Goal: Obtain resource: Obtain resource

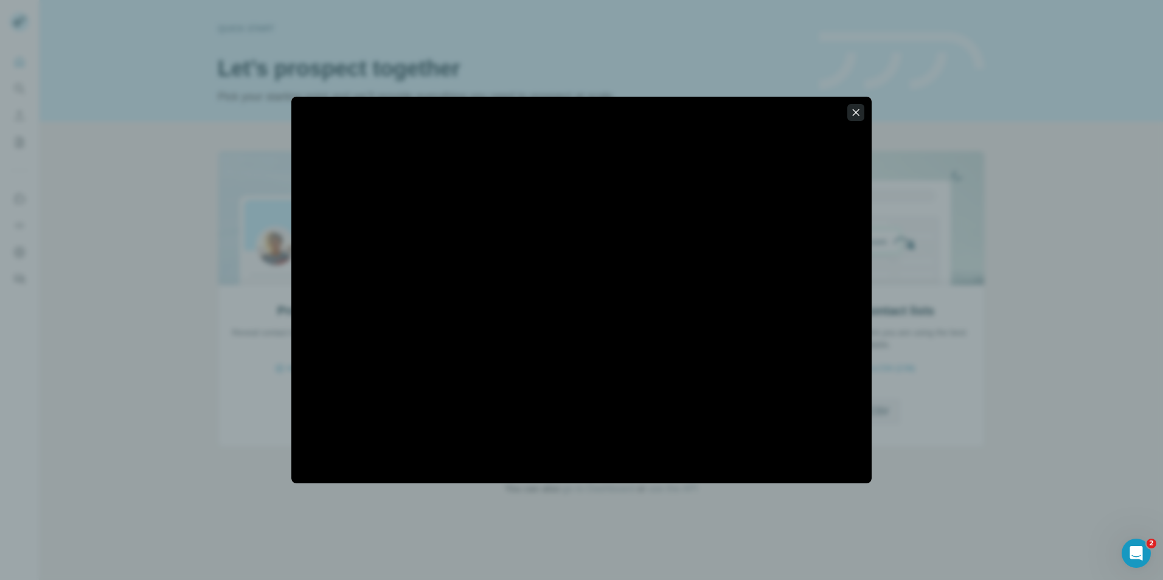
click at [861, 114] on icon "button" at bounding box center [856, 112] width 12 height 12
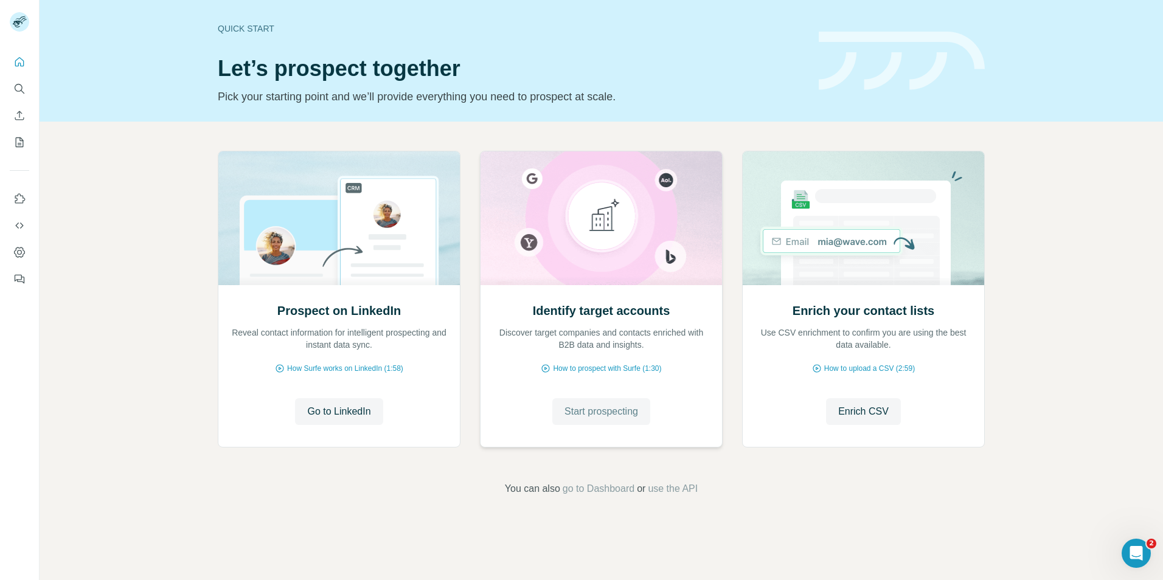
click at [566, 404] on button "Start prospecting" at bounding box center [601, 411] width 98 height 27
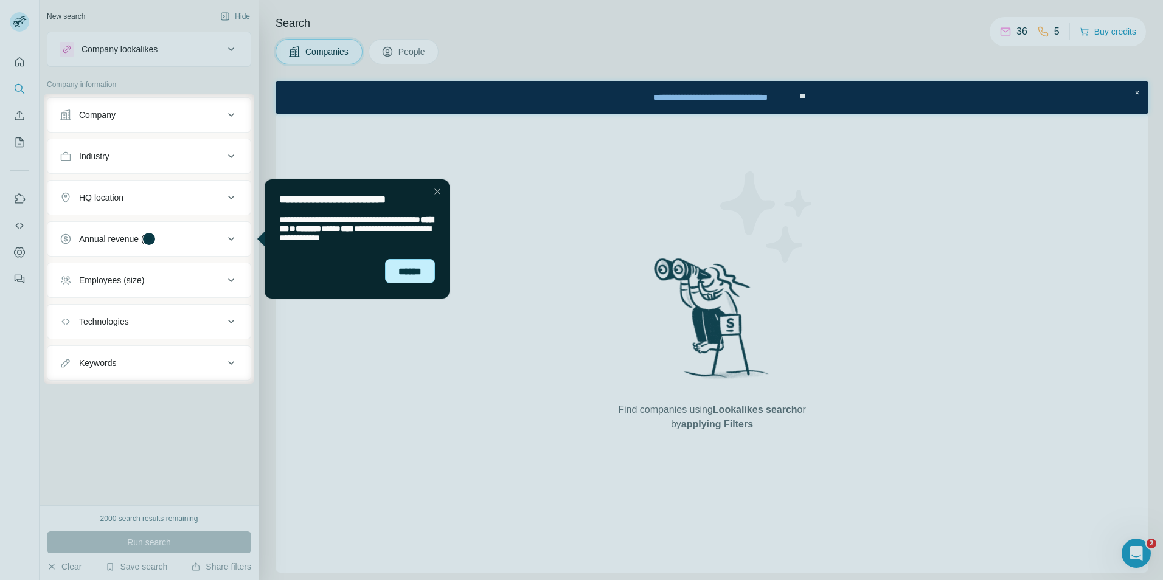
click at [420, 276] on div "******" at bounding box center [410, 271] width 50 height 24
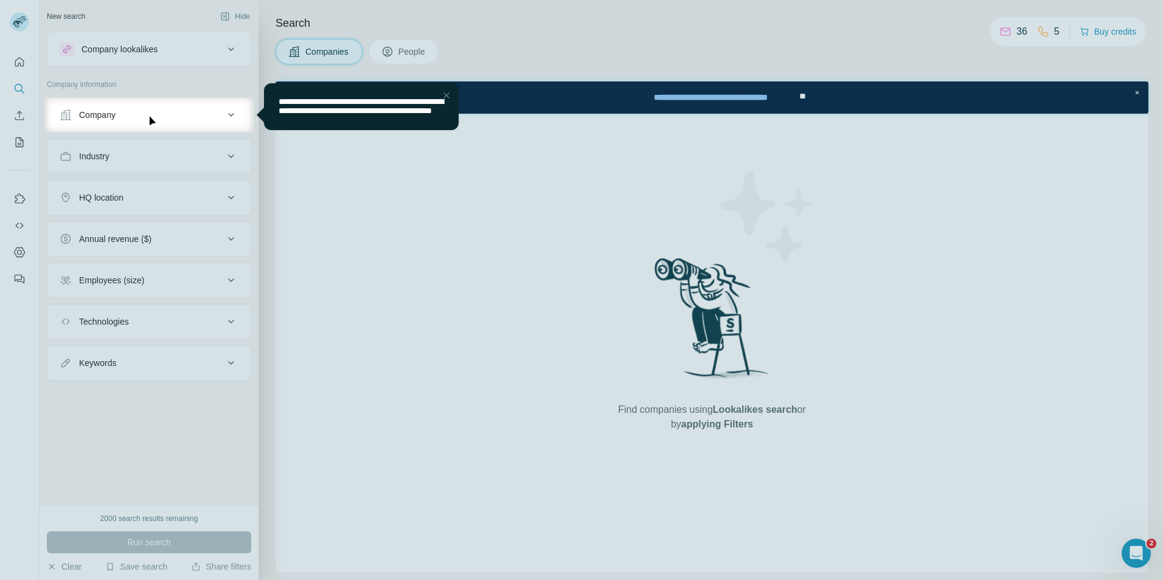
click at [201, 114] on div "Company" at bounding box center [142, 115] width 164 height 12
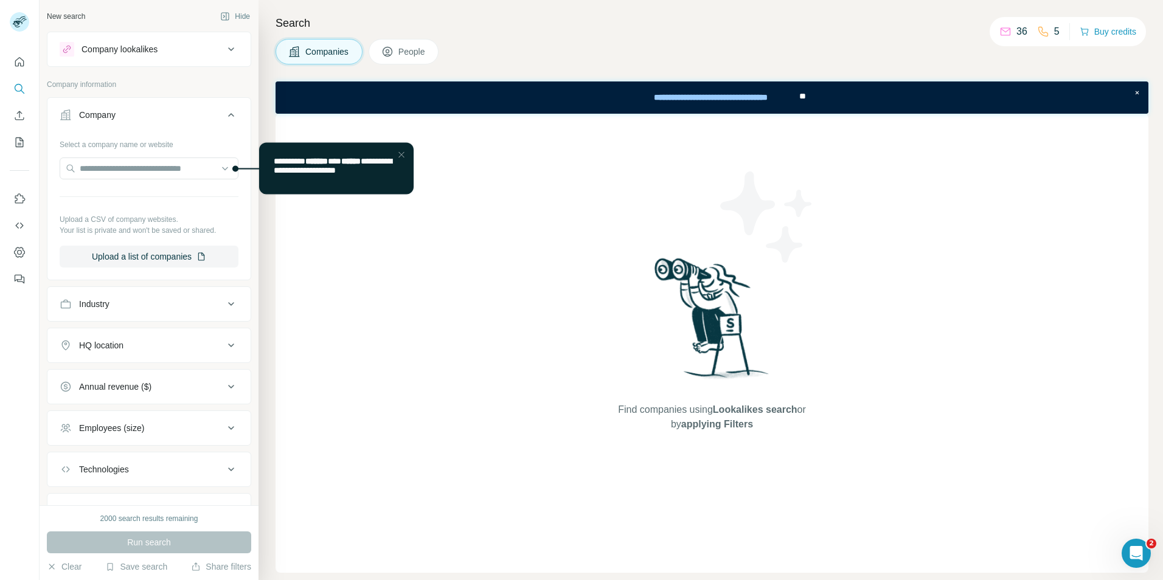
click at [150, 298] on div "Industry" at bounding box center [142, 304] width 164 height 12
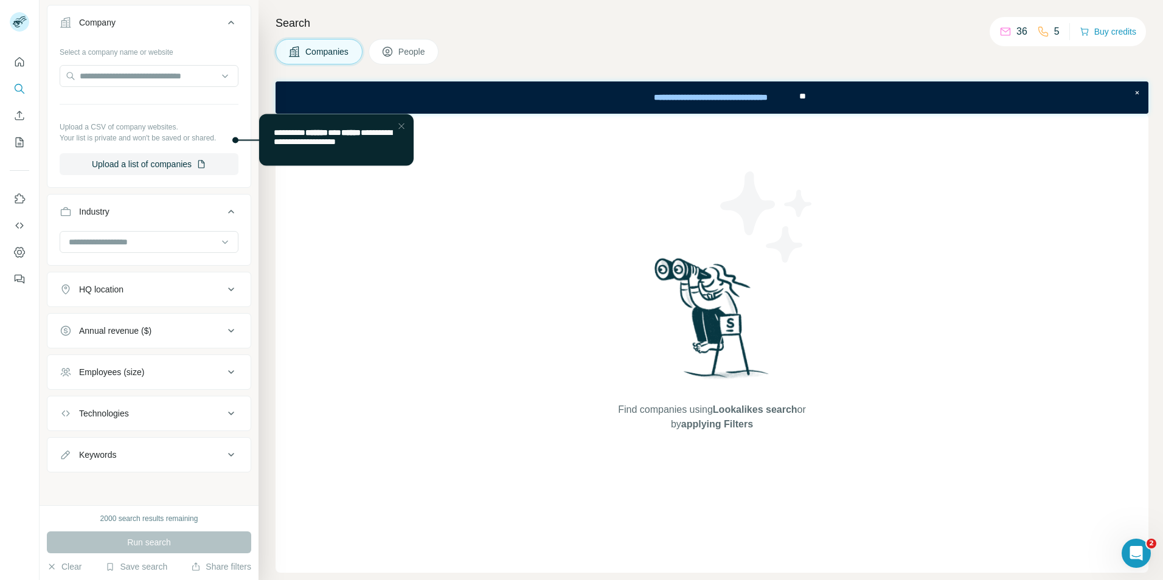
scroll to position [94, 0]
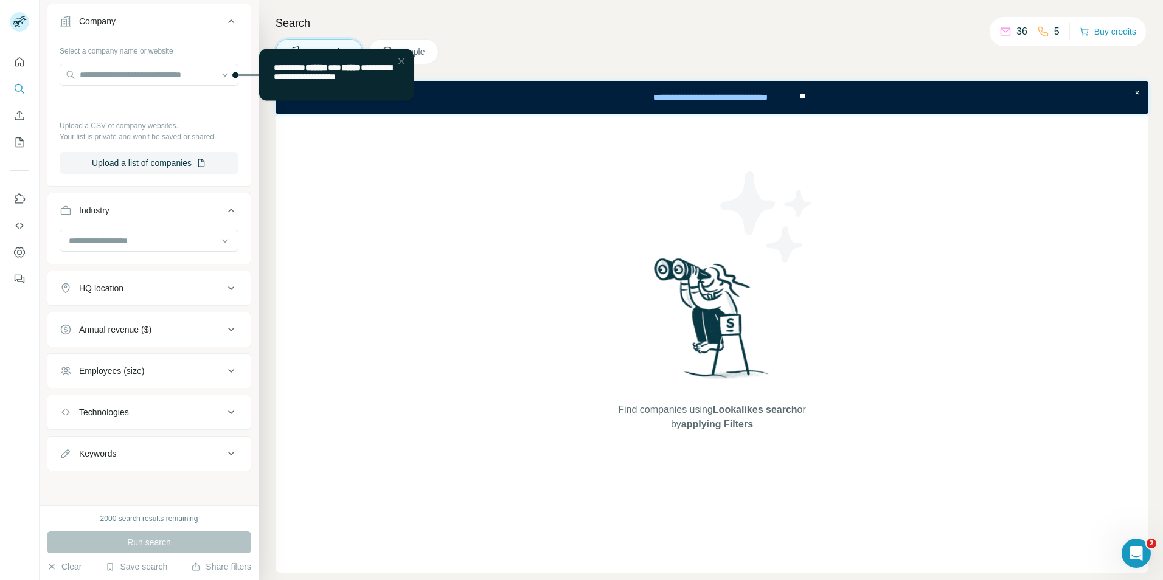
click at [141, 300] on button "HQ location" at bounding box center [148, 288] width 203 height 29
click at [137, 317] on input "text" at bounding box center [149, 319] width 179 height 22
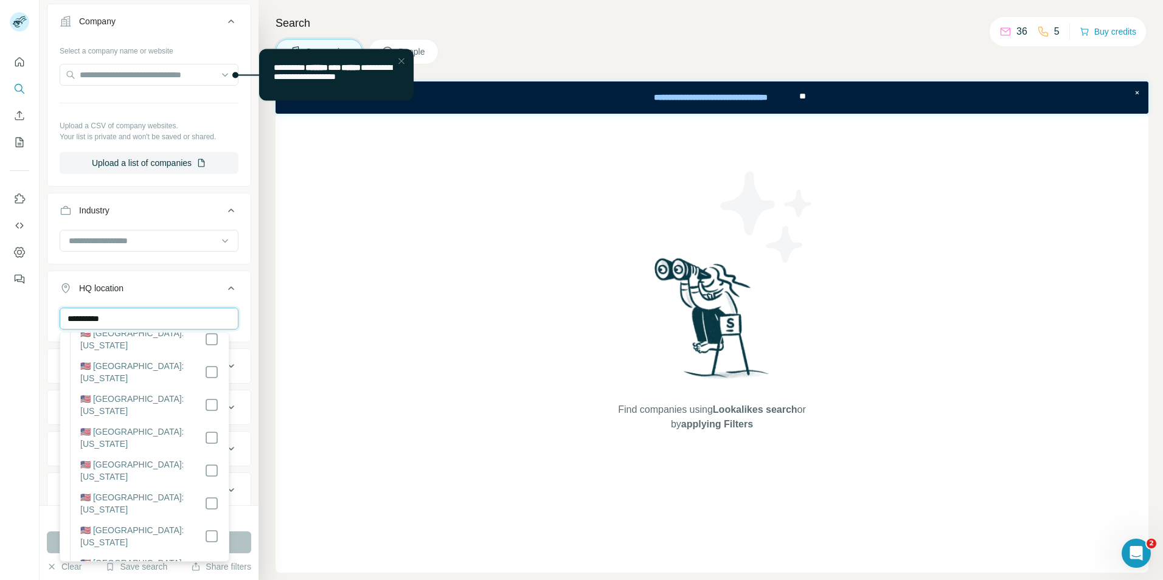
scroll to position [1281, 0]
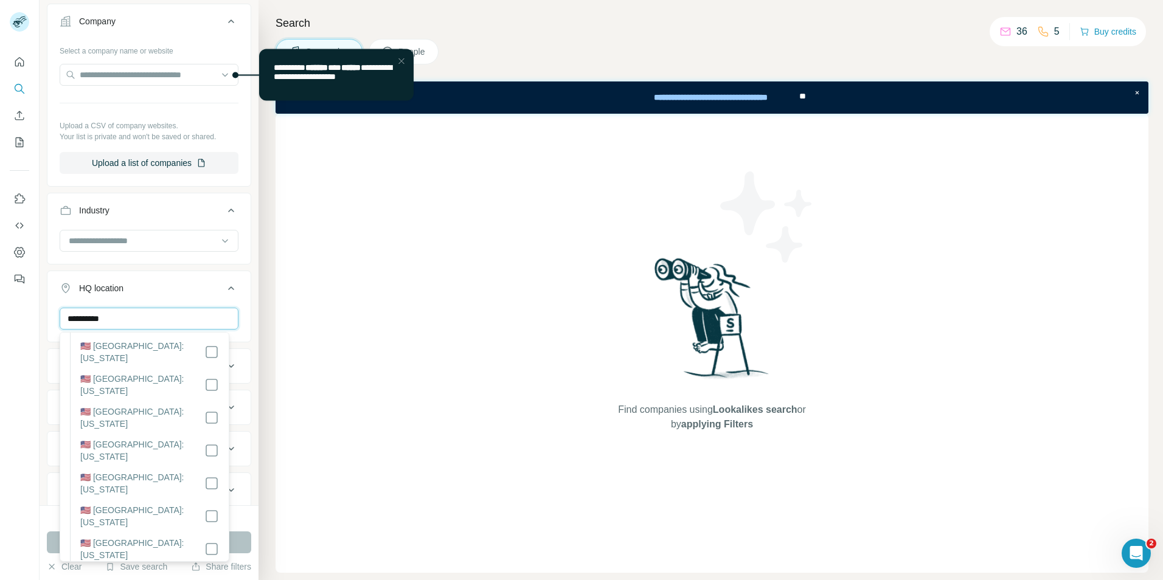
type input "**********"
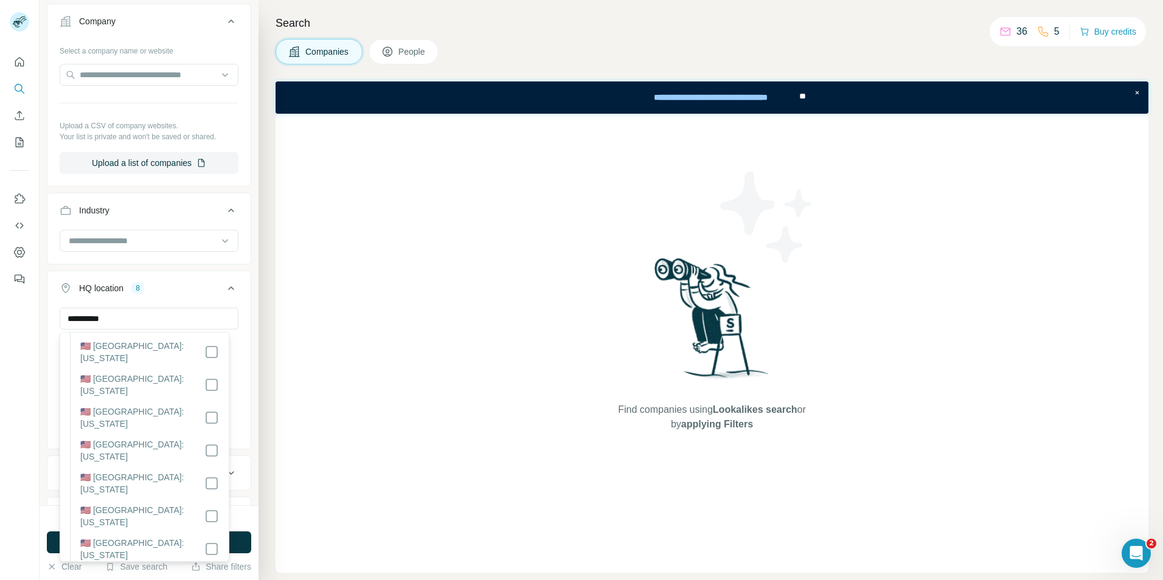
scroll to position [1220, 0]
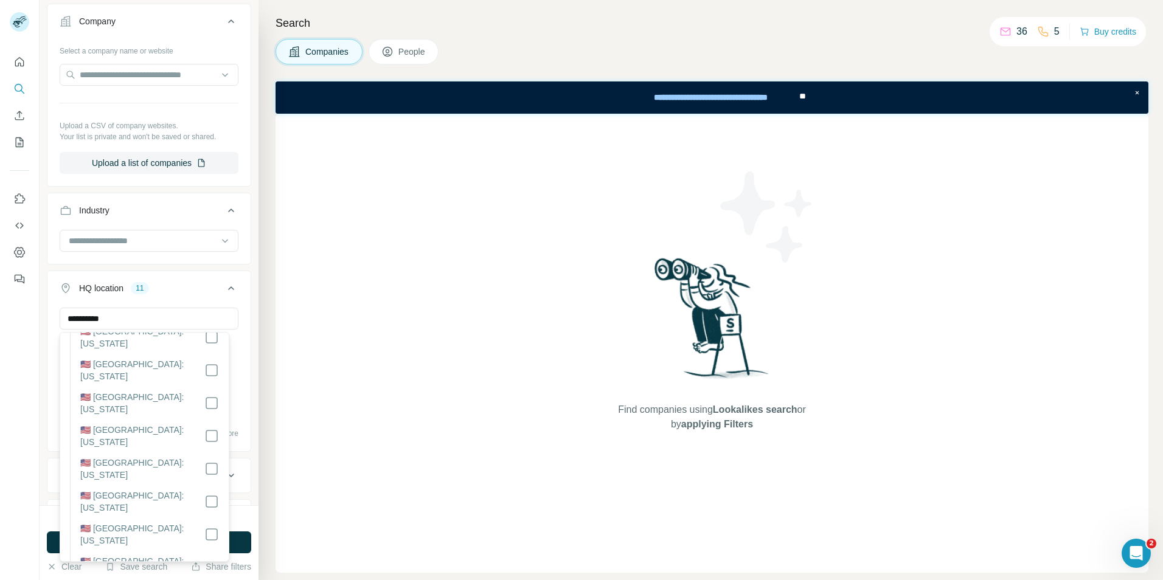
drag, startPoint x: 198, startPoint y: 422, endPoint x: 202, endPoint y: 383, distance: 38.5
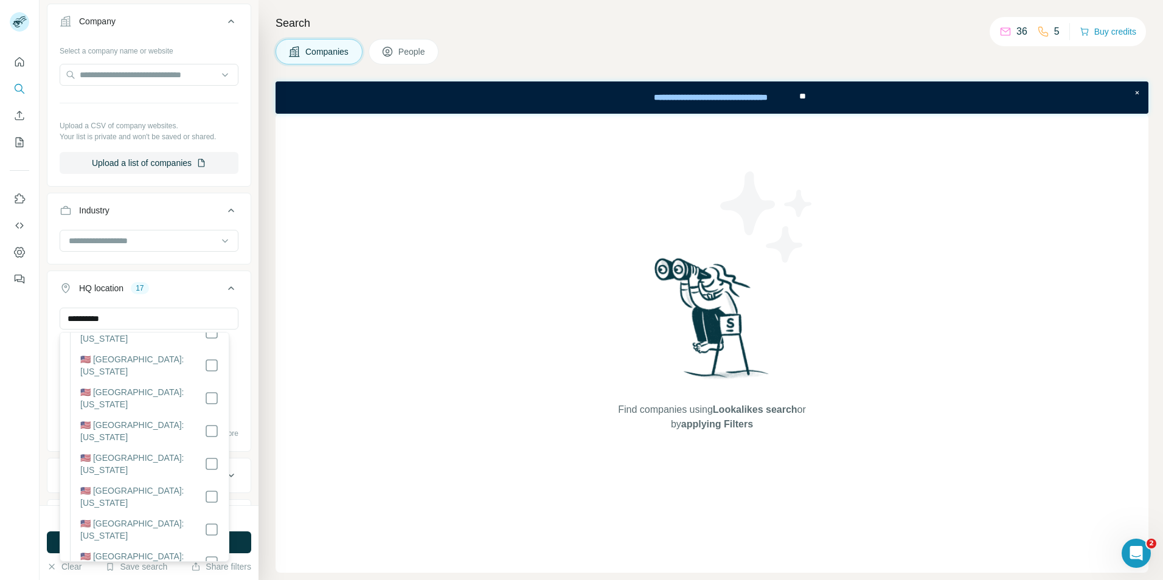
scroll to position [855, 0]
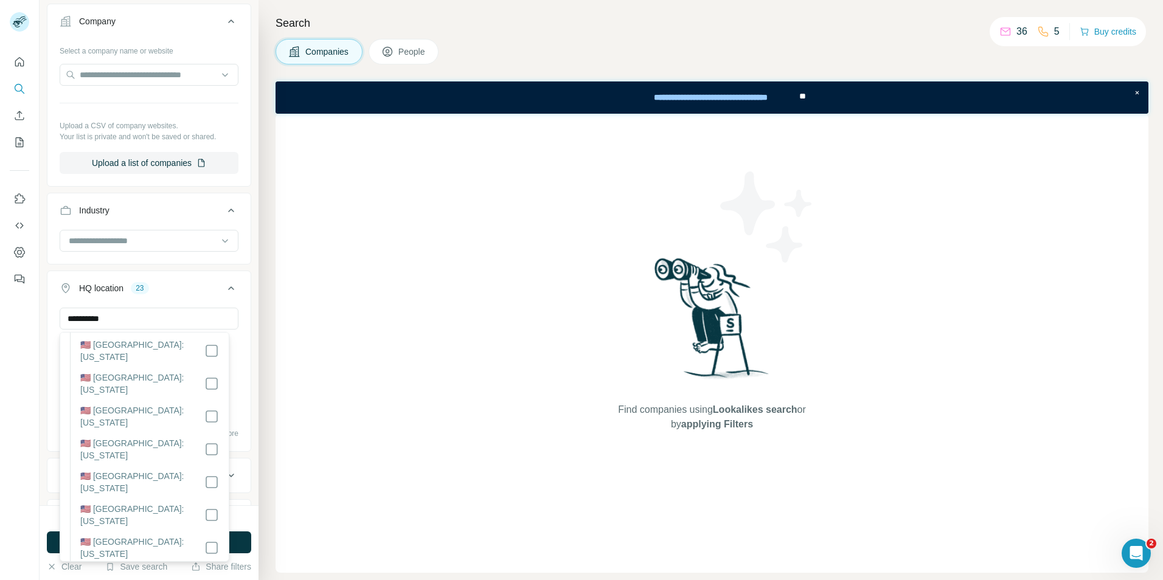
scroll to position [734, 0]
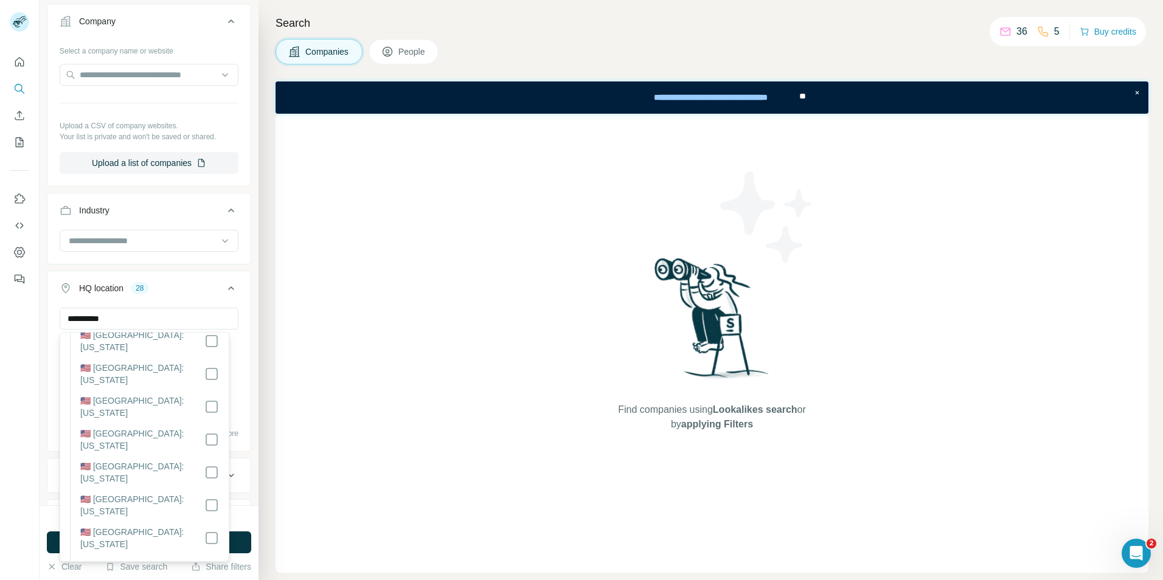
scroll to position [612, 0]
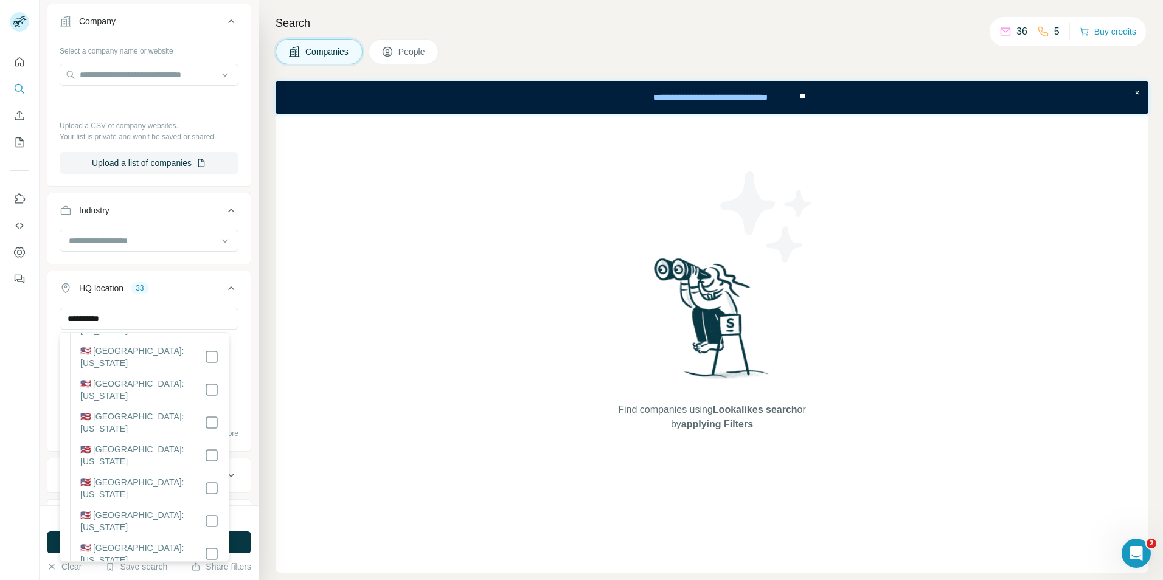
scroll to position [430, 0]
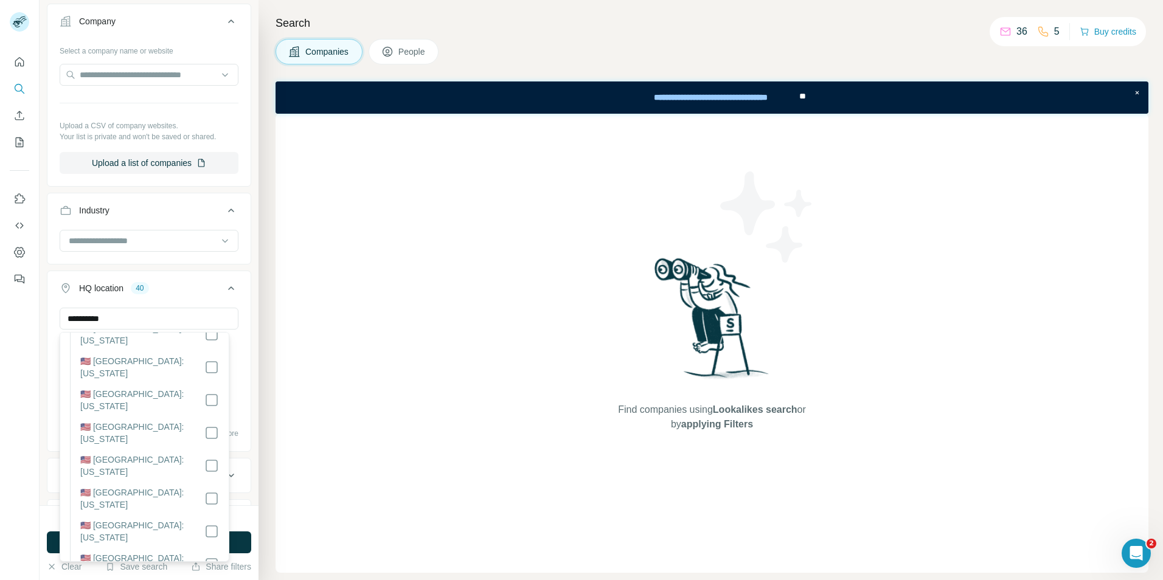
scroll to position [247, 0]
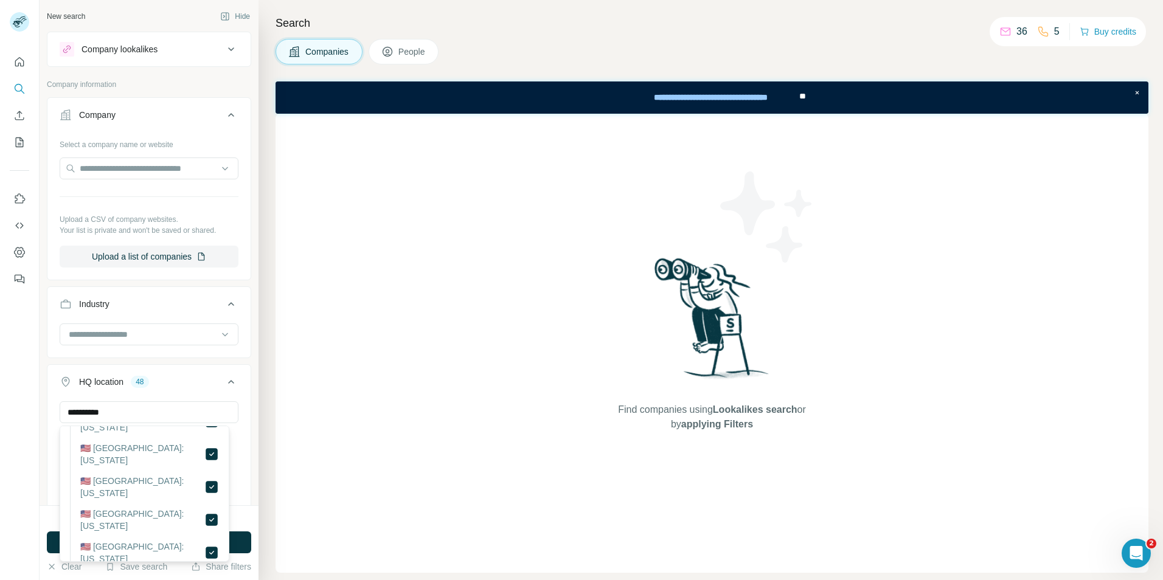
scroll to position [1375, 0]
click at [332, 465] on div "Find companies using Lookalikes search or by applying Filters" at bounding box center [712, 343] width 873 height 459
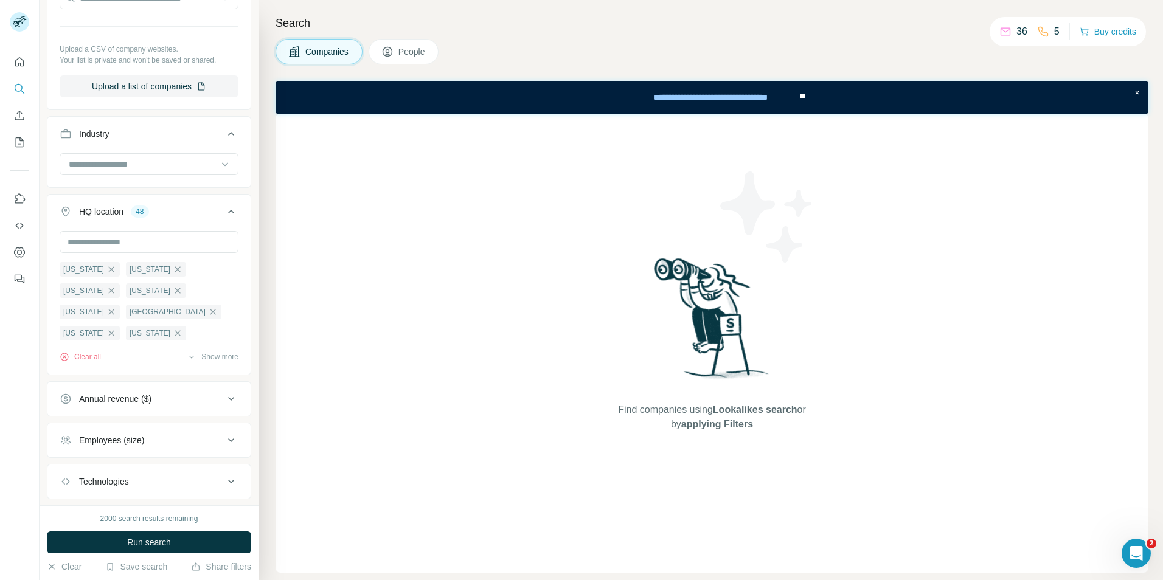
scroll to position [0, 0]
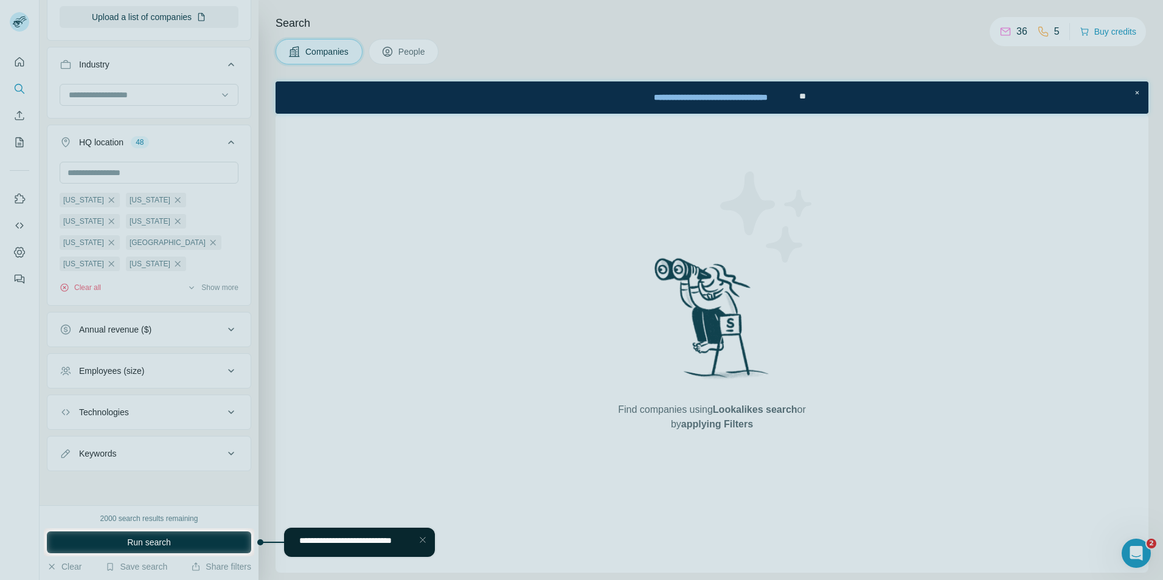
click at [420, 537] on div "Close Step" at bounding box center [423, 540] width 15 height 15
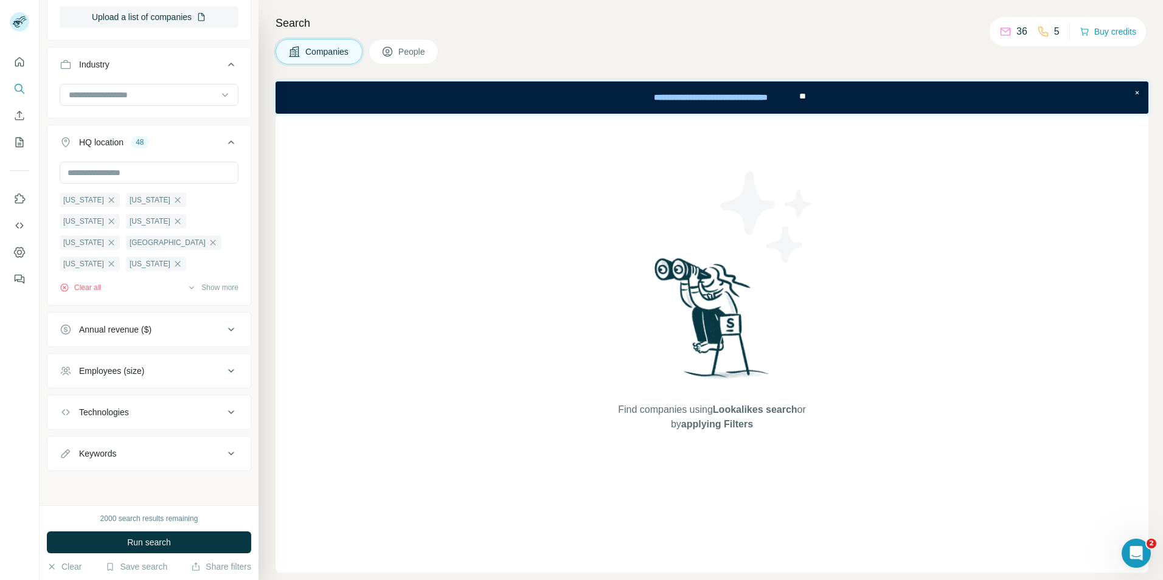
click at [82, 332] on div "Annual revenue ($)" at bounding box center [115, 330] width 72 height 12
click at [100, 376] on span "1-10M" at bounding box center [88, 379] width 29 height 12
click at [224, 332] on icon at bounding box center [231, 329] width 15 height 15
click at [209, 372] on div "Employees (size)" at bounding box center [142, 371] width 164 height 12
click at [202, 368] on div "Employees (size)" at bounding box center [142, 371] width 164 height 12
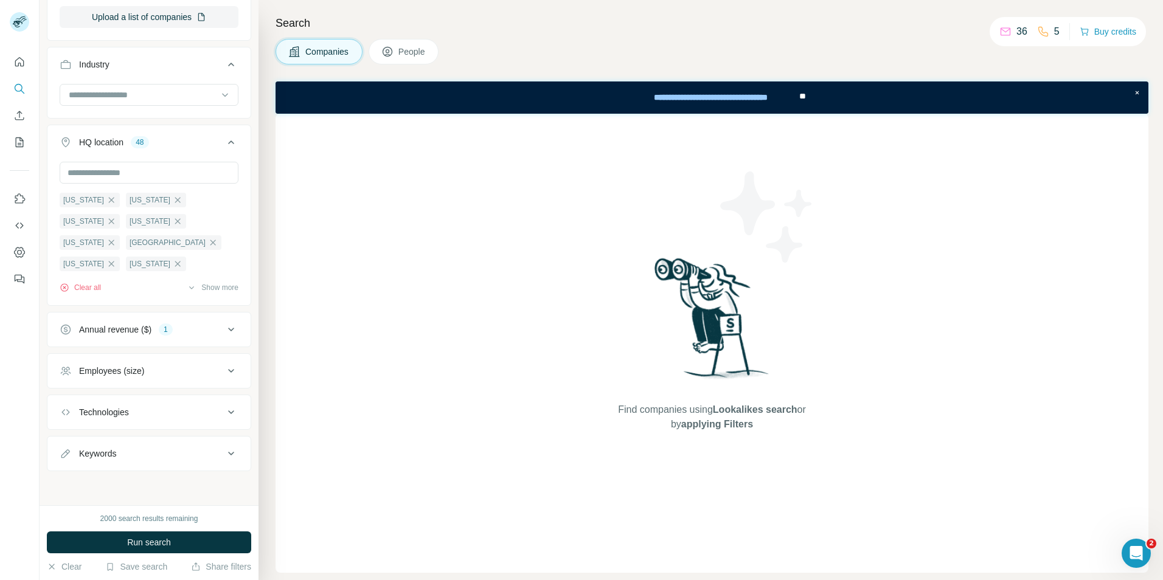
click at [187, 408] on div "Technologies" at bounding box center [142, 412] width 164 height 12
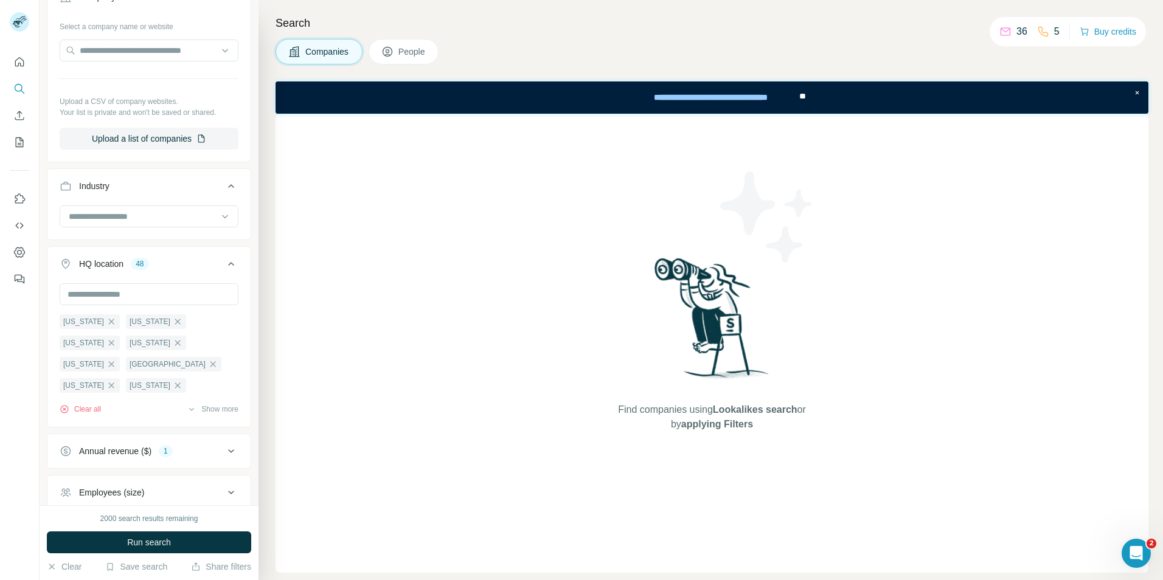
scroll to position [57, 0]
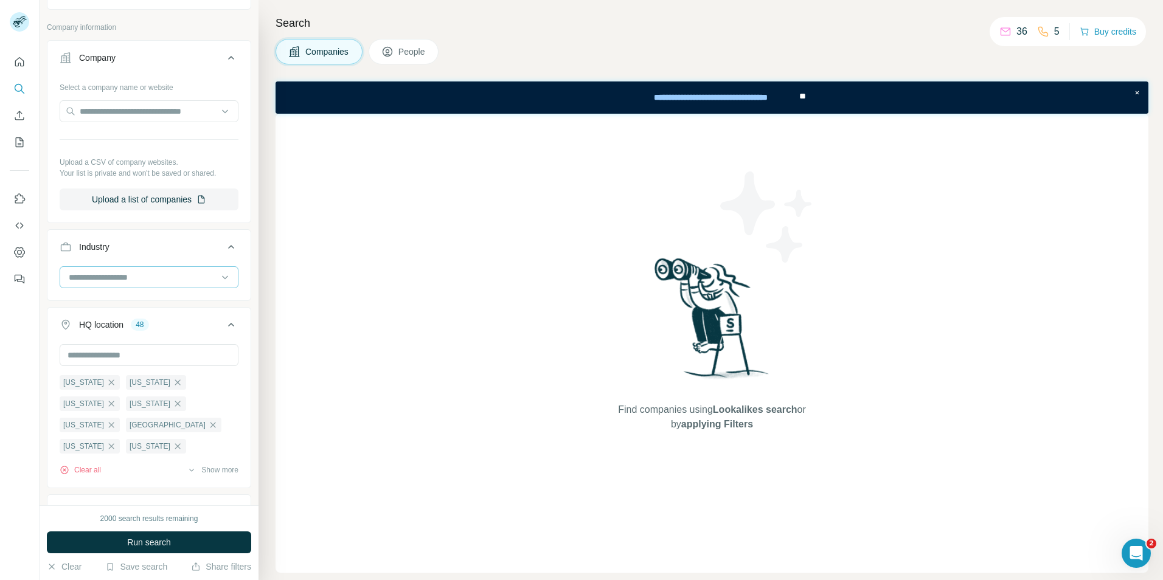
click at [144, 268] on div at bounding box center [143, 277] width 150 height 21
click at [338, 337] on div "Find companies using Lookalikes search or by applying Filters" at bounding box center [712, 343] width 873 height 459
click at [198, 538] on button "Run search" at bounding box center [149, 543] width 204 height 22
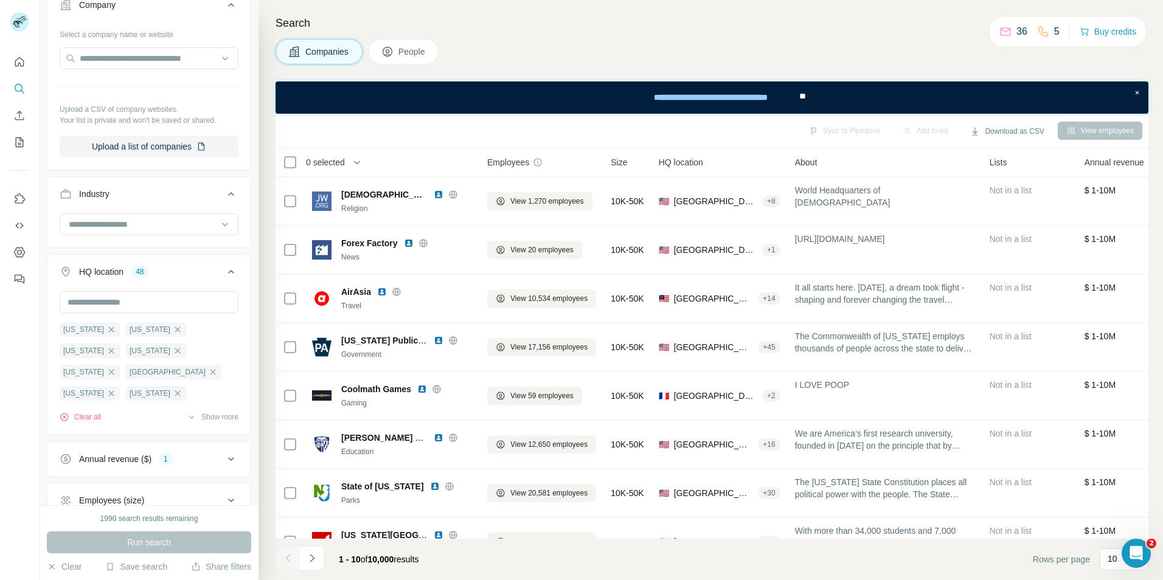
scroll to position [240, 0]
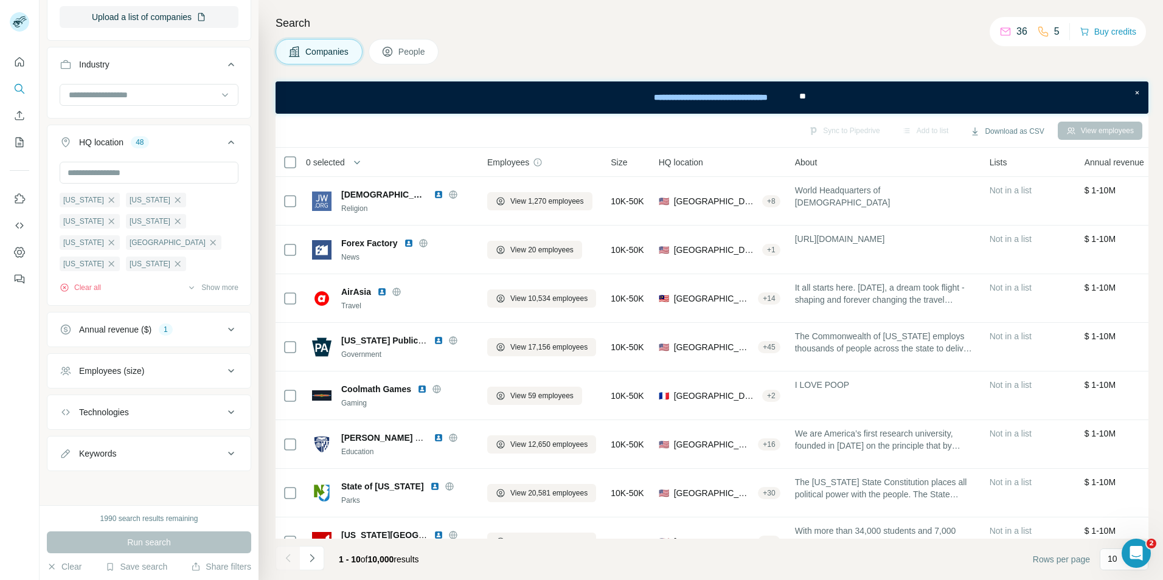
click at [130, 330] on div "Annual revenue ($)" at bounding box center [115, 330] width 72 height 12
click at [103, 356] on li "0-1M" at bounding box center [149, 356] width 179 height 15
click at [88, 356] on span "0-1M" at bounding box center [86, 356] width 24 height 12
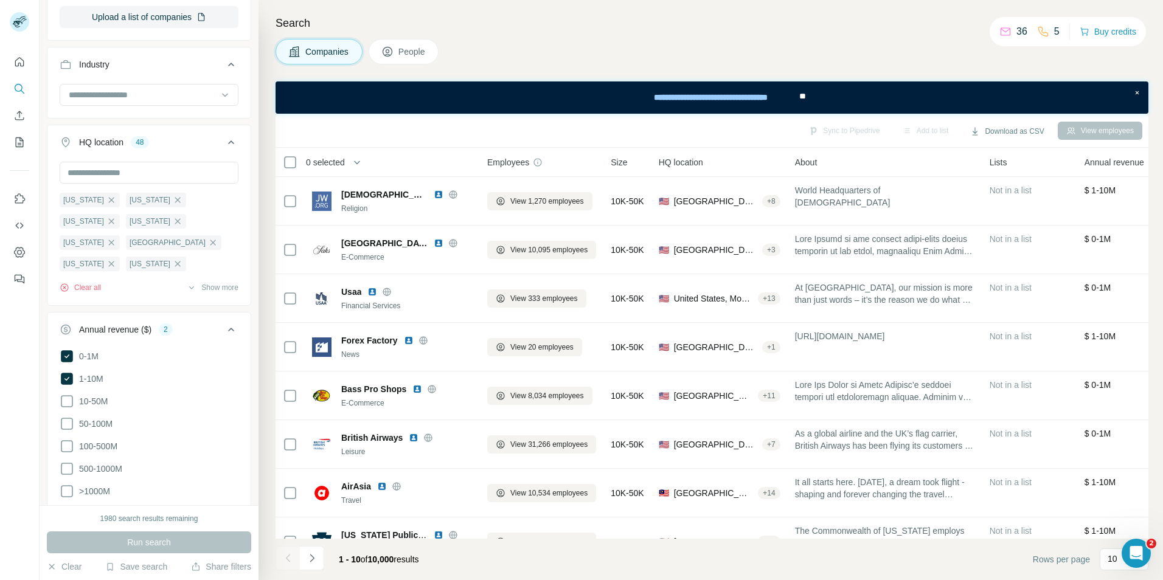
click at [224, 334] on icon at bounding box center [231, 329] width 15 height 15
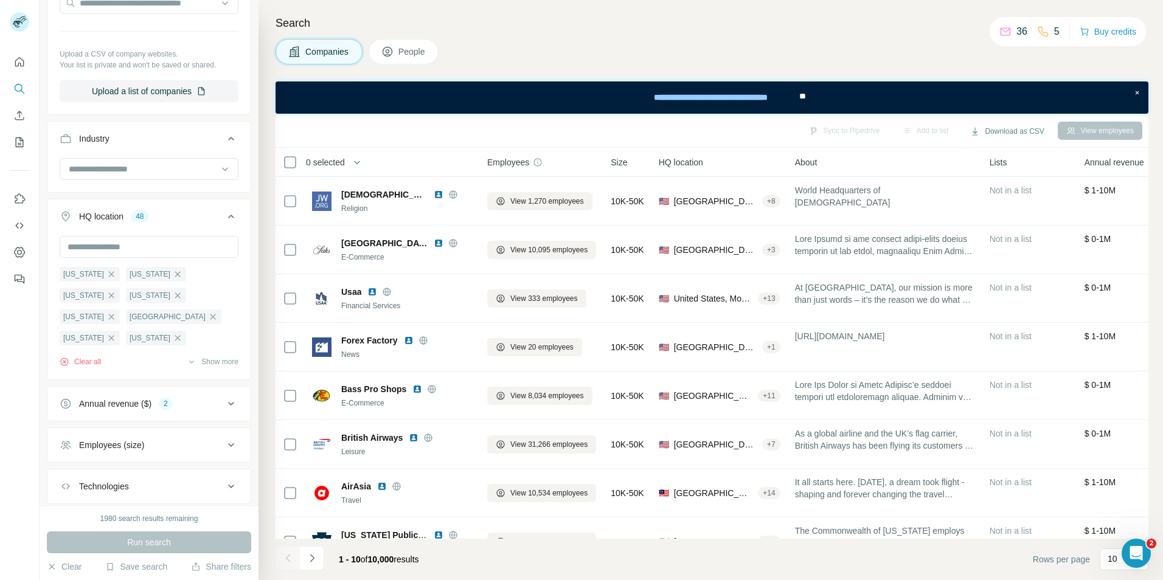
scroll to position [240, 0]
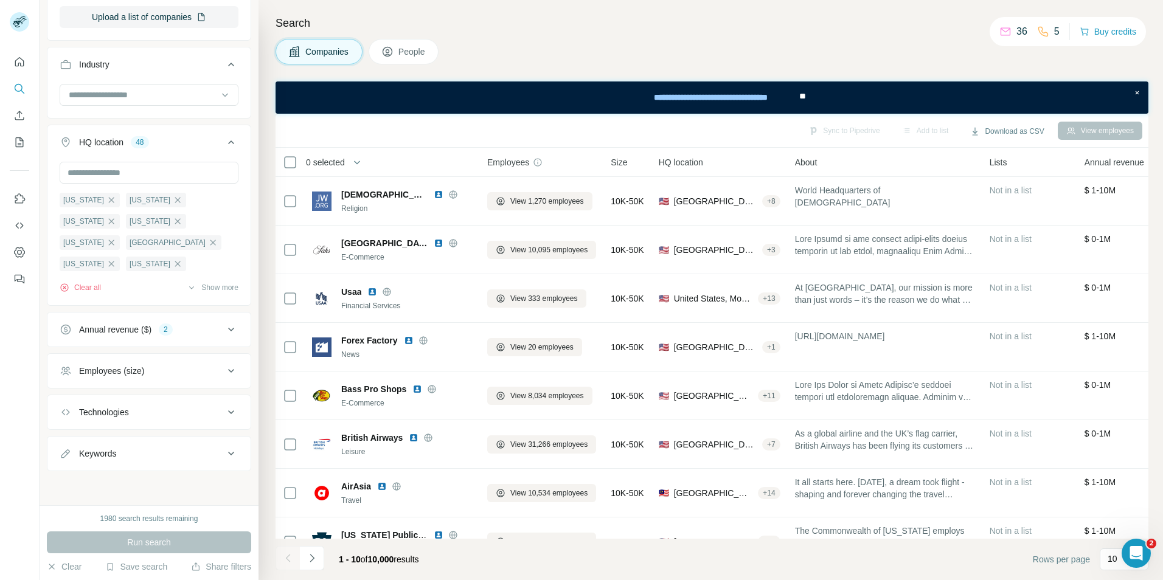
click at [135, 418] on div "Technologies" at bounding box center [142, 412] width 164 height 12
click at [137, 442] on input "text" at bounding box center [149, 443] width 179 height 22
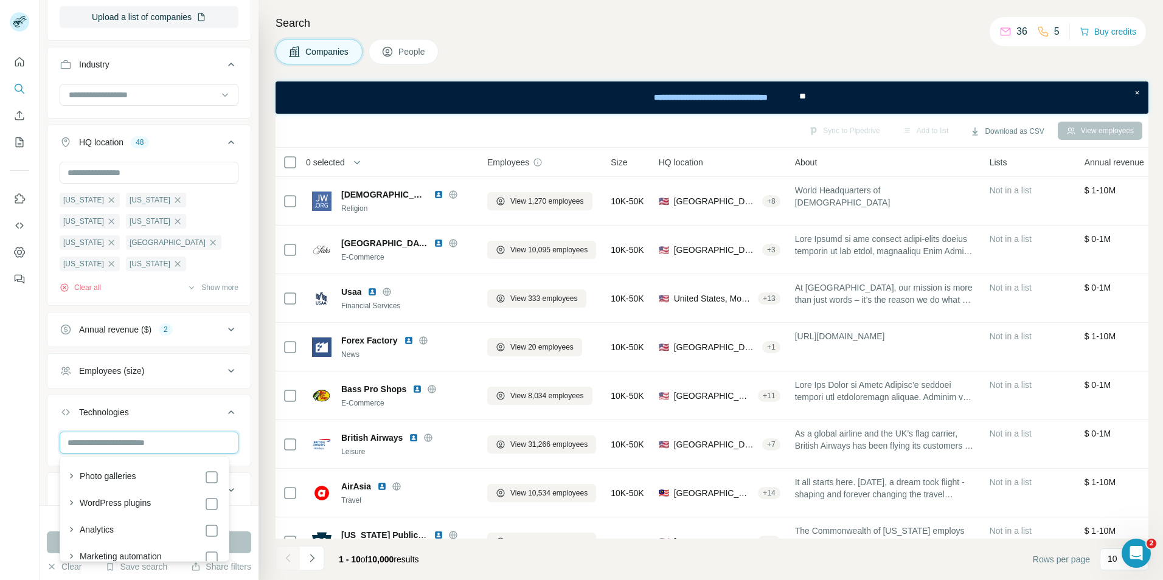
scroll to position [61, 0]
click at [77, 467] on button "button" at bounding box center [71, 469] width 17 height 17
click at [68, 532] on icon "button" at bounding box center [71, 530] width 12 height 12
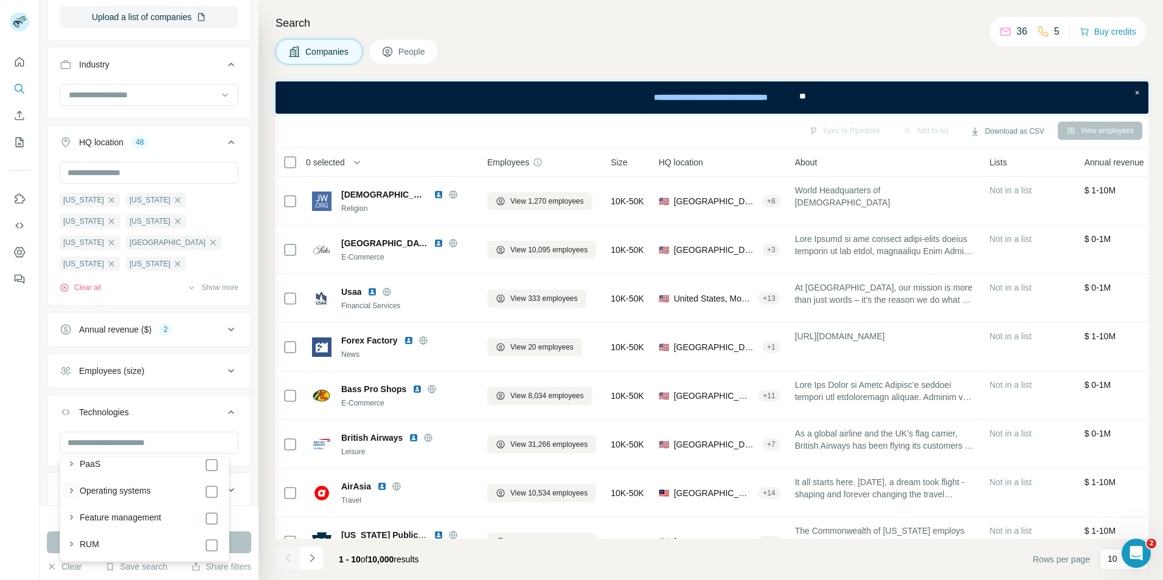
click at [71, 490] on icon "button" at bounding box center [71, 491] width 12 height 12
click at [74, 515] on icon "button" at bounding box center [71, 515] width 12 height 12
click at [75, 469] on icon "button" at bounding box center [71, 467] width 12 height 12
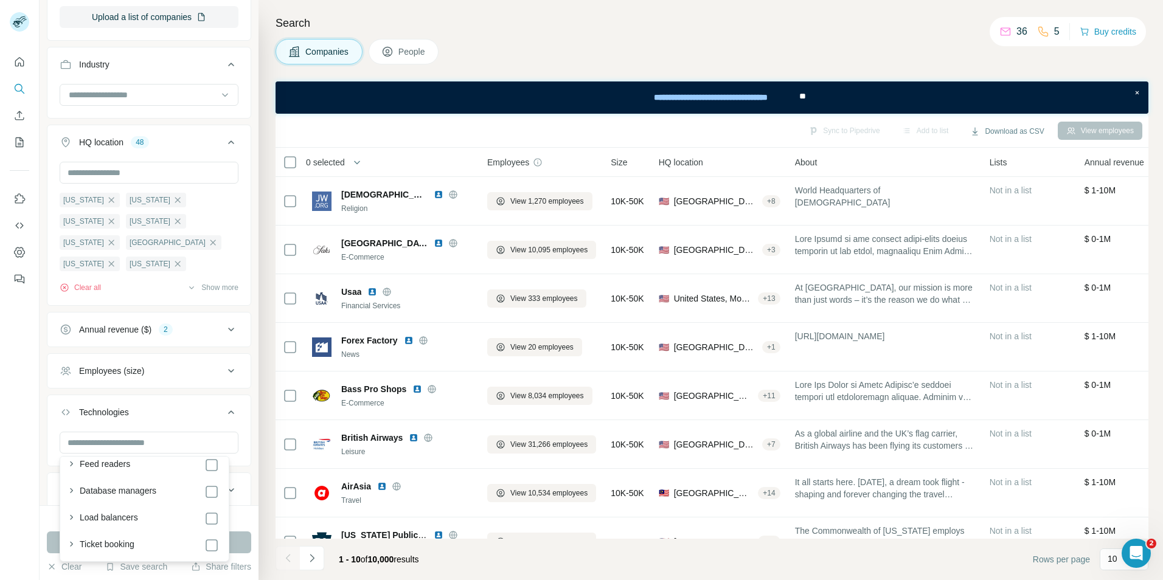
scroll to position [3143, 0]
click at [38, 413] on div at bounding box center [20, 290] width 40 height 580
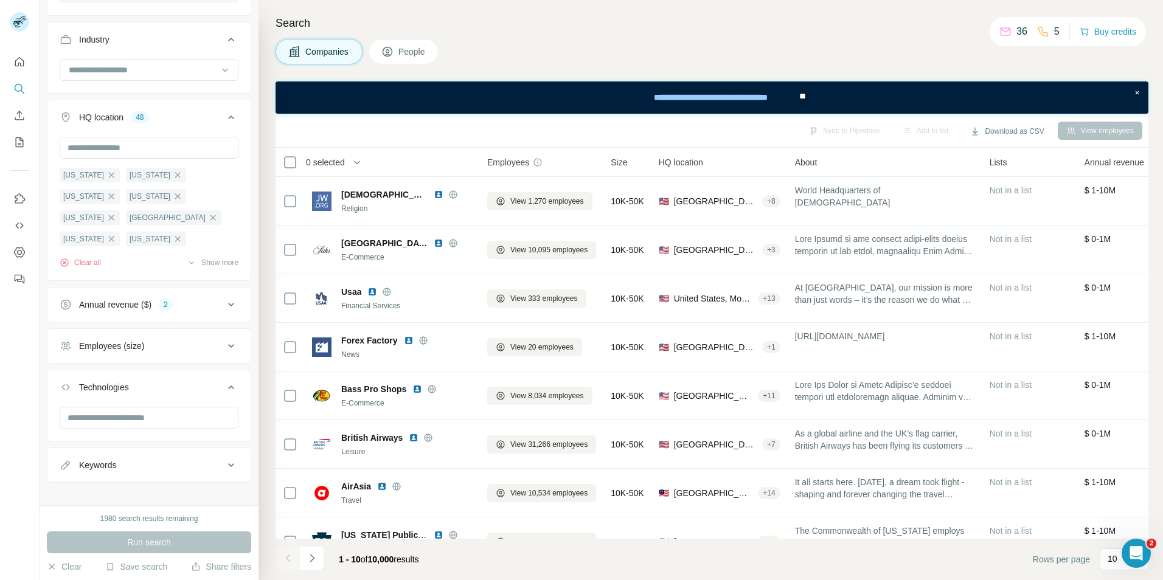
scroll to position [276, 0]
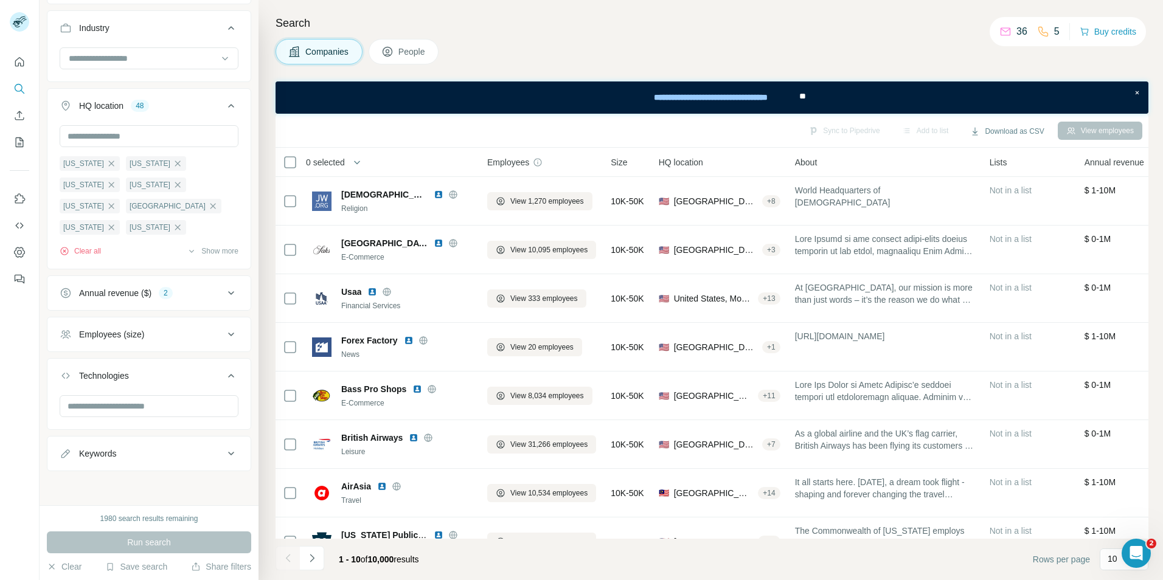
click at [107, 459] on div "Keywords" at bounding box center [97, 454] width 37 height 12
click at [106, 482] on input "text" at bounding box center [137, 484] width 155 height 22
type input "*"
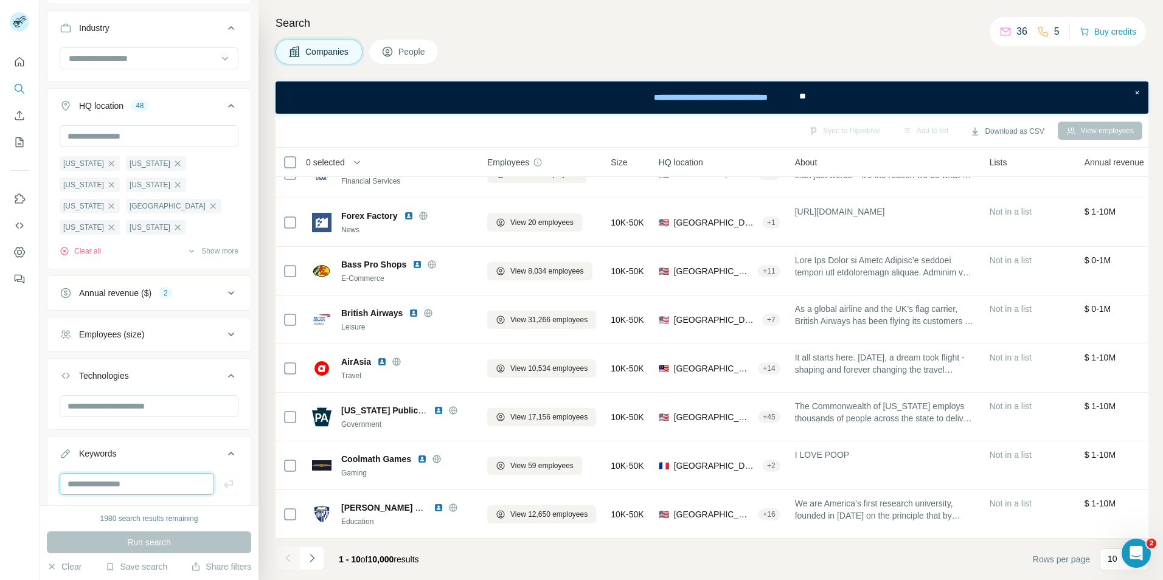
scroll to position [131, 0]
click at [309, 555] on icon "Navigate to next page" at bounding box center [312, 558] width 12 height 12
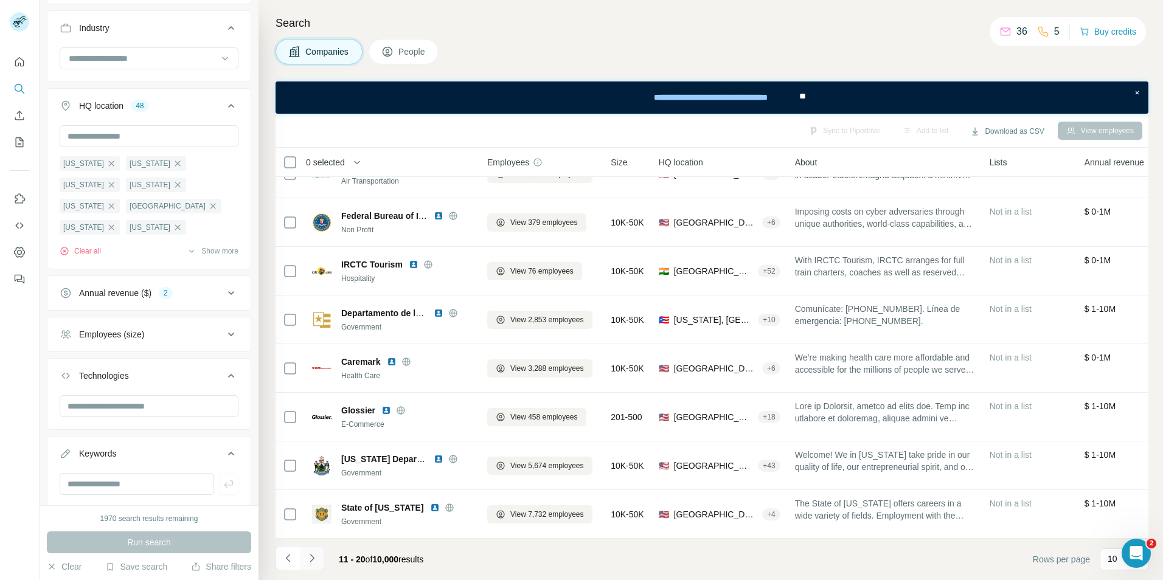
click at [311, 559] on icon "Navigate to next page" at bounding box center [312, 558] width 12 height 12
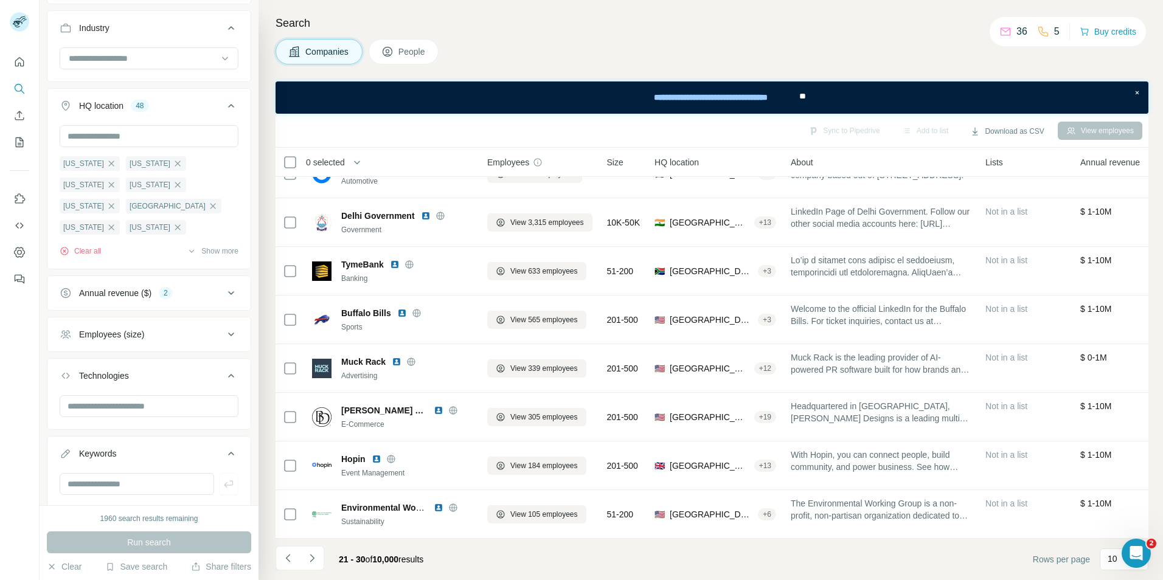
click at [622, 165] on span "Size" at bounding box center [615, 162] width 16 height 12
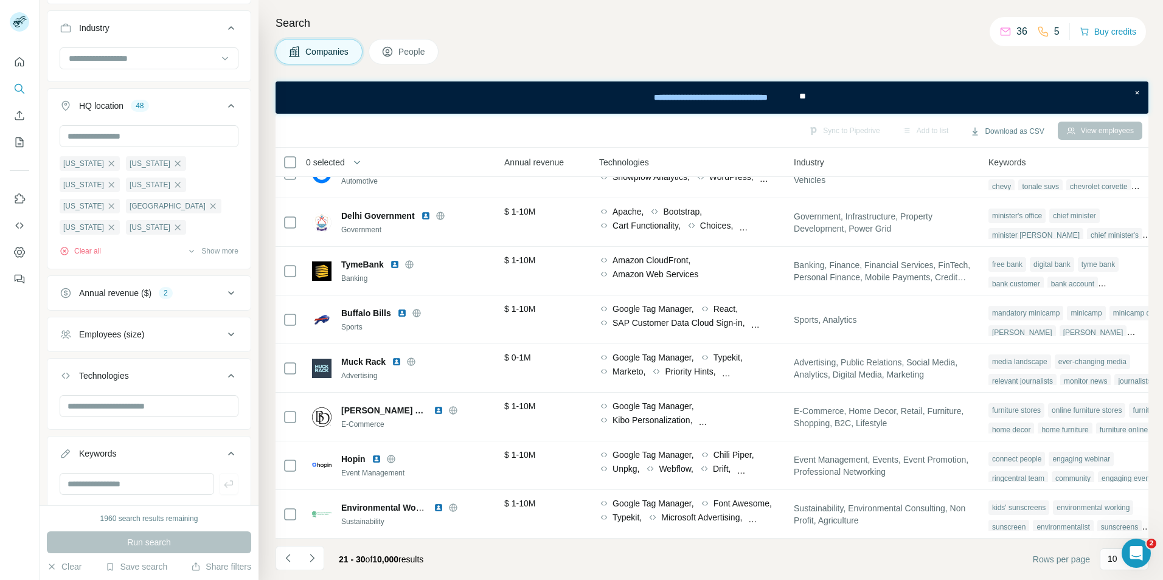
scroll to position [131, 614]
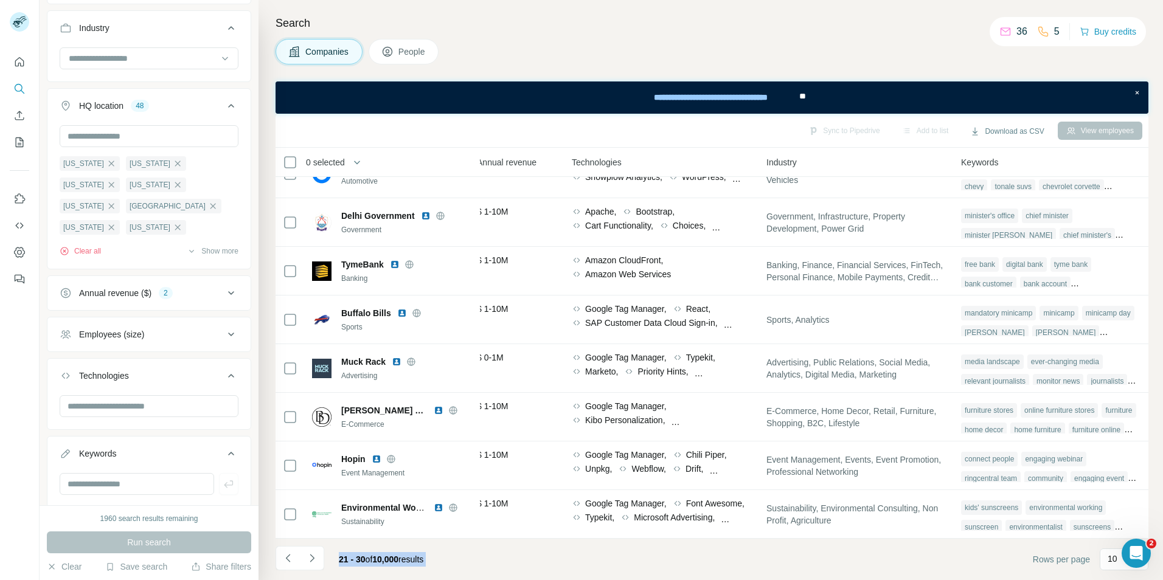
drag, startPoint x: 999, startPoint y: 543, endPoint x: 266, endPoint y: 552, distance: 732.5
click at [266, 552] on div "Search Companies People Sync to Pipedrive Add to list Download as CSV View empl…" at bounding box center [711, 290] width 905 height 580
click at [705, 550] on footer "21 - 30 of 10,000 results Rows per page 10" at bounding box center [712, 559] width 873 height 41
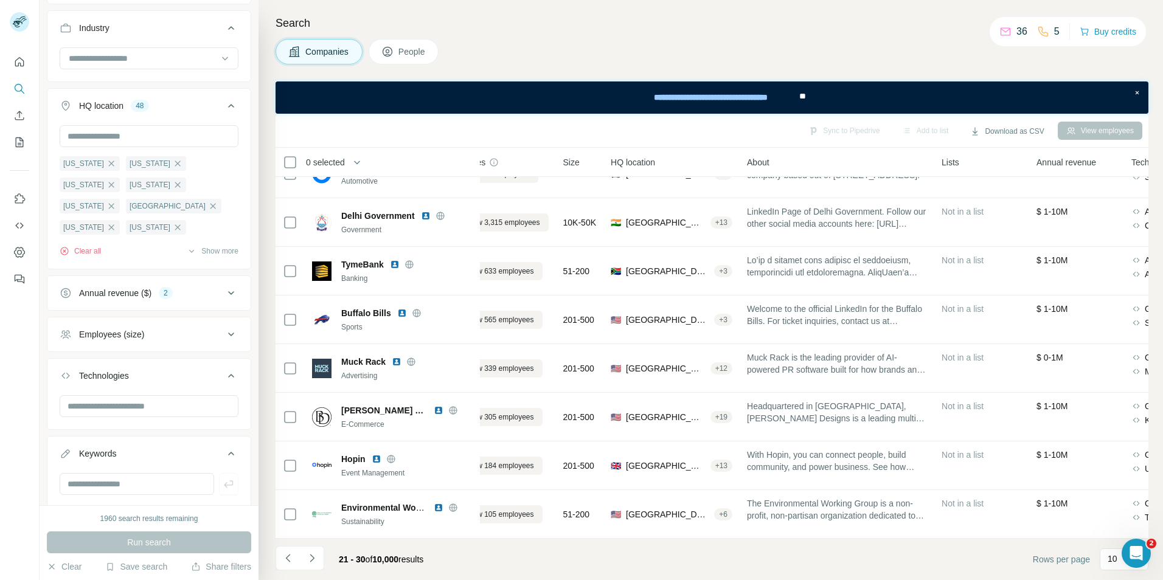
scroll to position [131, 0]
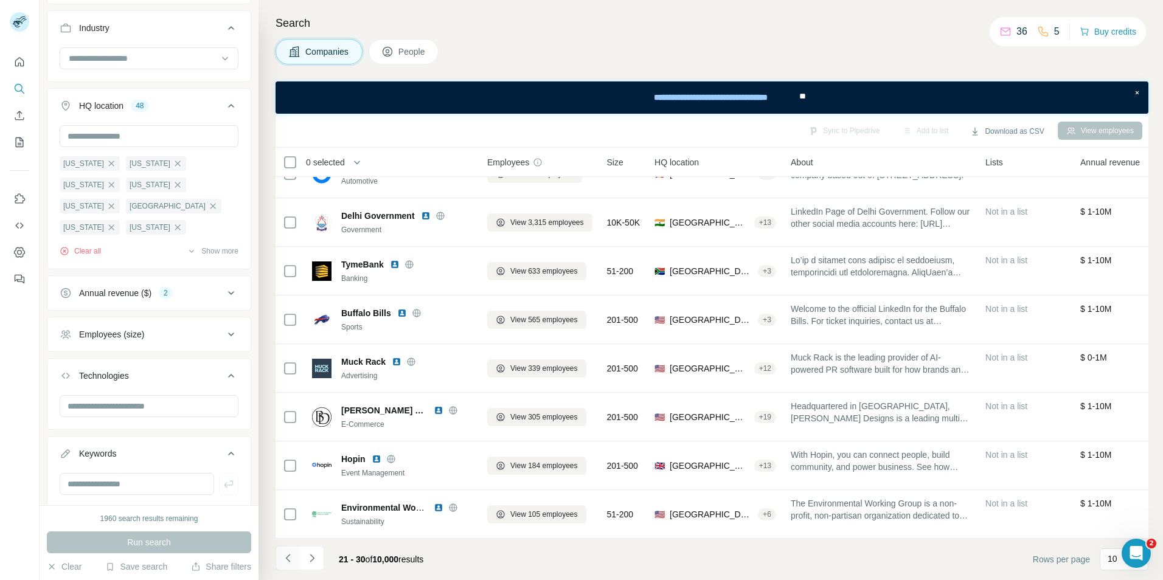
click at [287, 556] on icon "Navigate to previous page" at bounding box center [288, 558] width 12 height 12
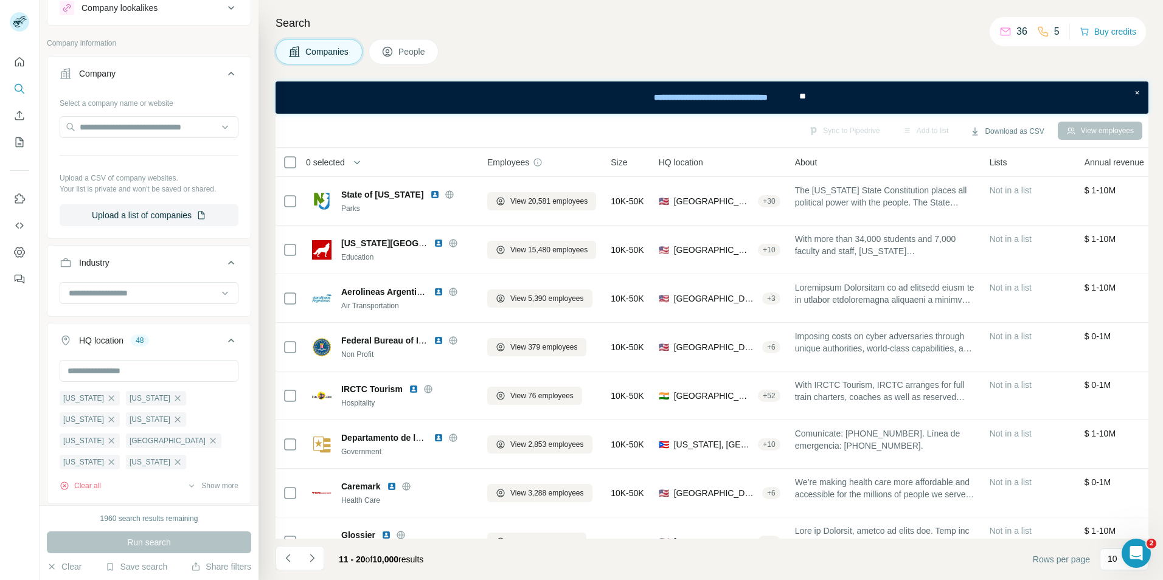
scroll to position [0, 0]
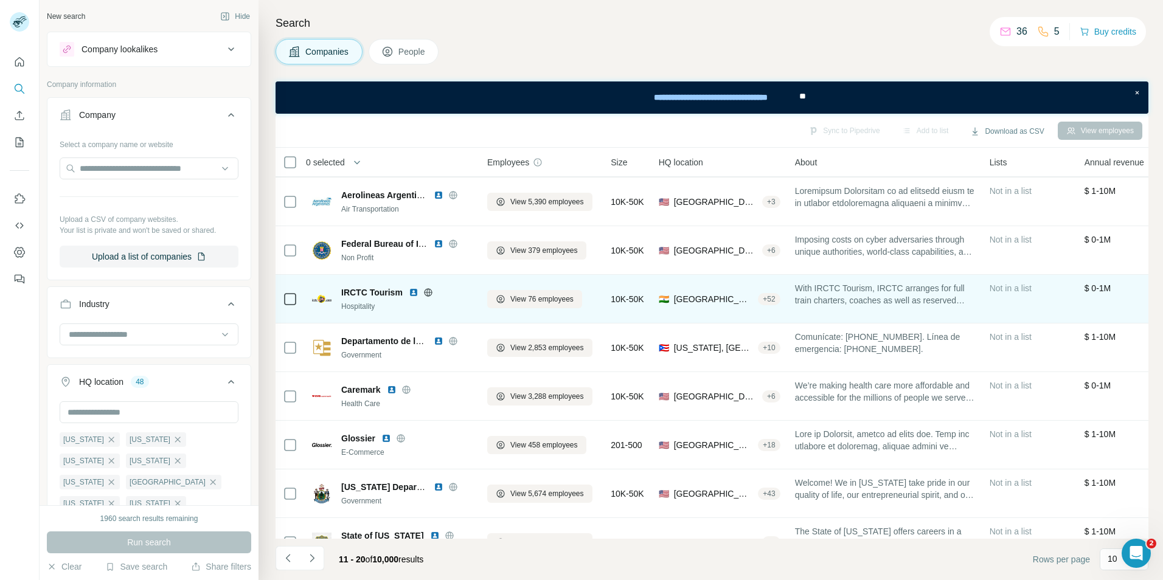
scroll to position [131, 0]
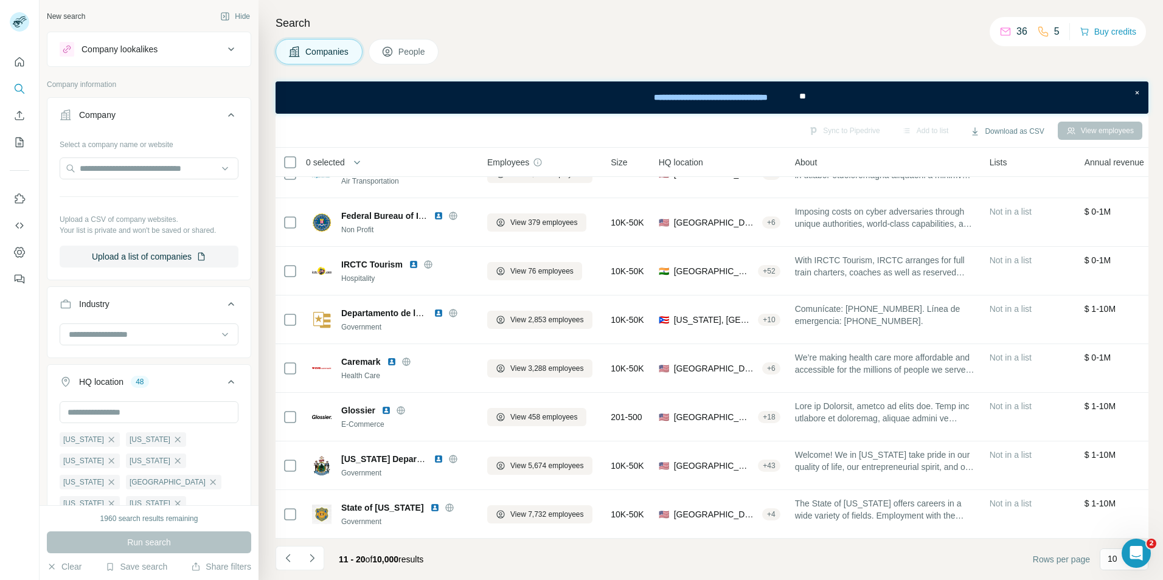
click at [114, 52] on div "Company lookalikes" at bounding box center [120, 49] width 76 height 12
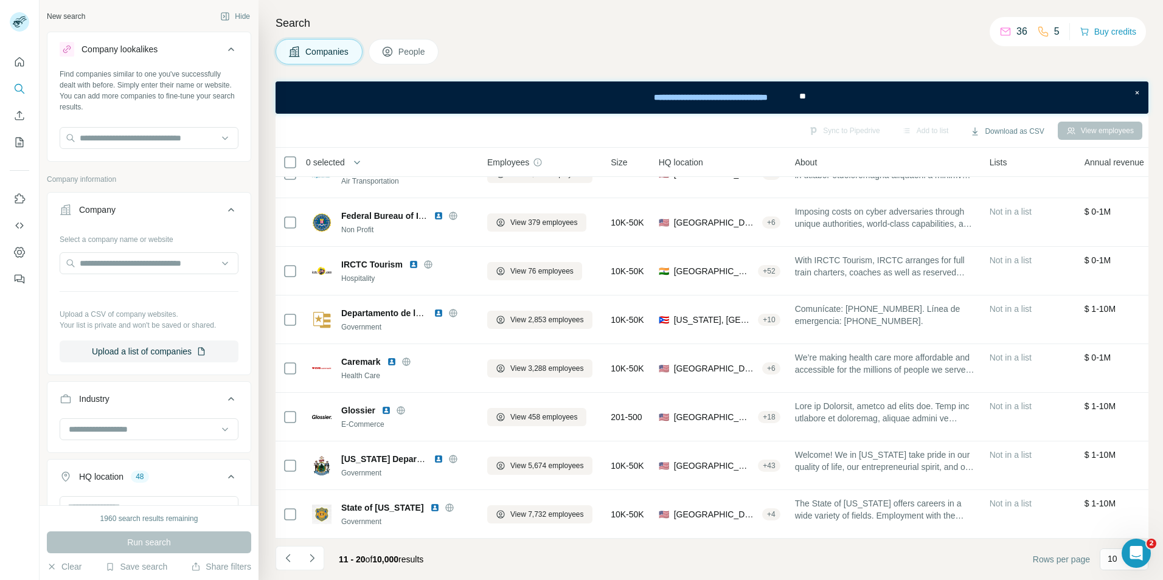
click at [114, 52] on div "Company lookalikes" at bounding box center [120, 49] width 76 height 12
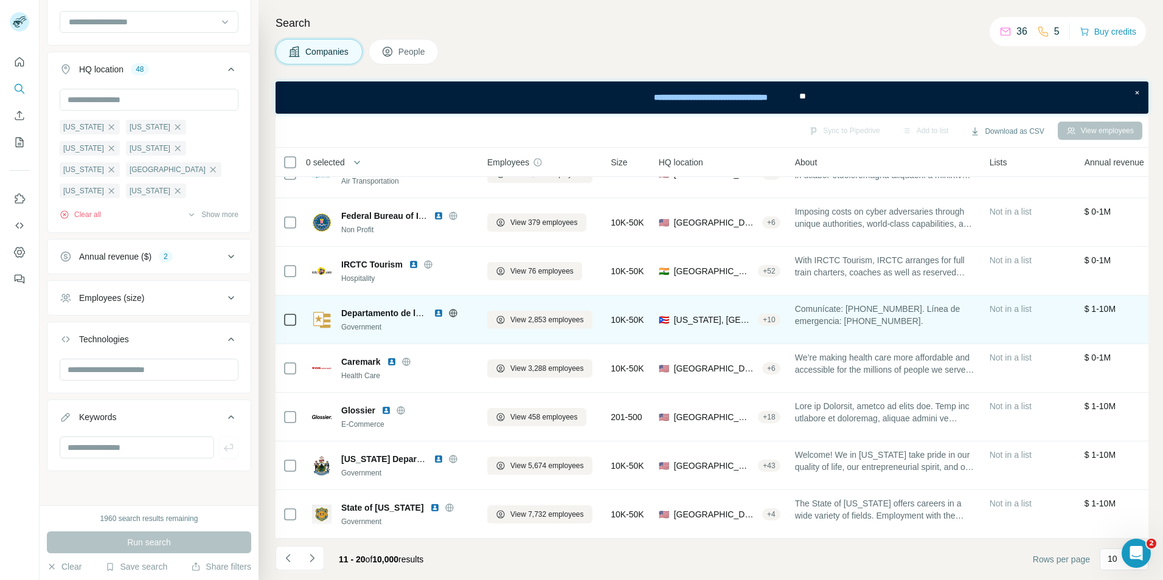
scroll to position [0, 0]
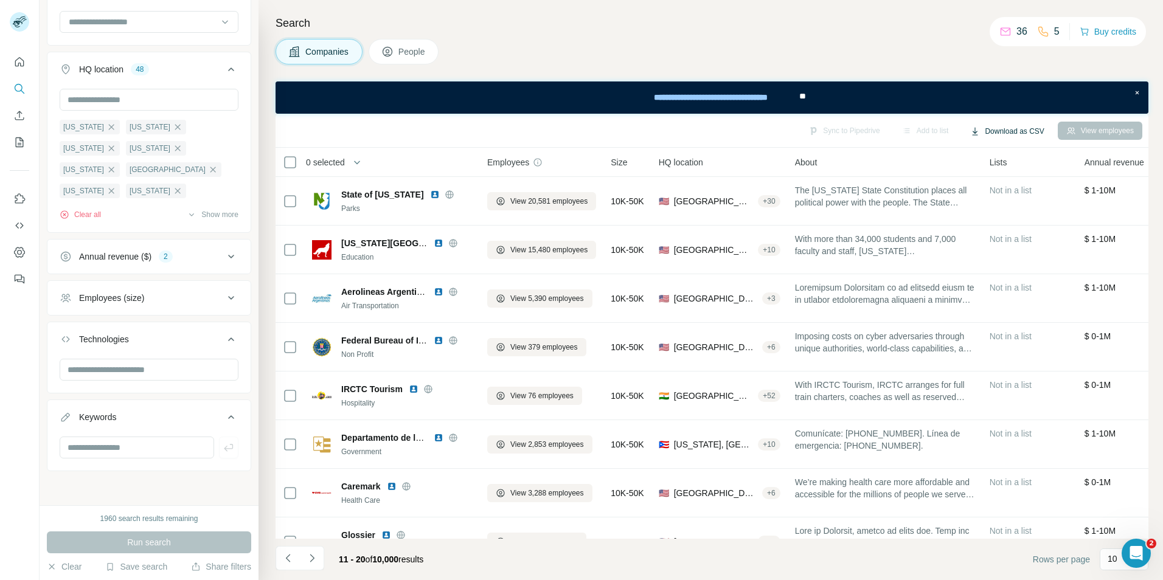
click at [1004, 127] on button "Download as CSV" at bounding box center [1007, 131] width 91 height 18
click at [919, 149] on th "About" at bounding box center [885, 162] width 195 height 29
click at [313, 563] on icon "Navigate to next page" at bounding box center [312, 558] width 12 height 12
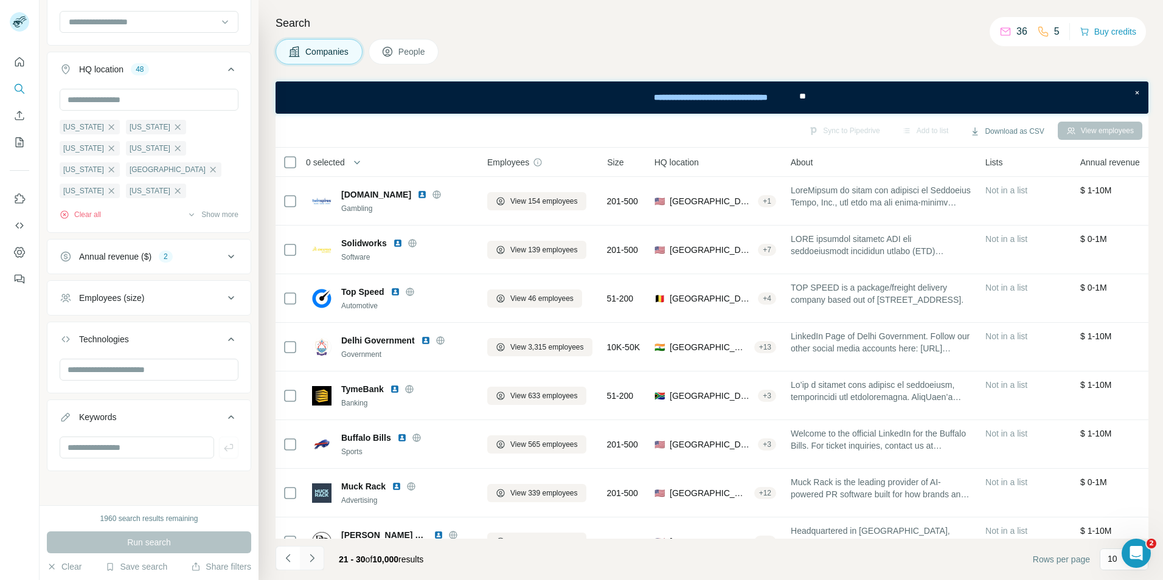
click at [312, 558] on icon "Navigate to next page" at bounding box center [312, 558] width 12 height 12
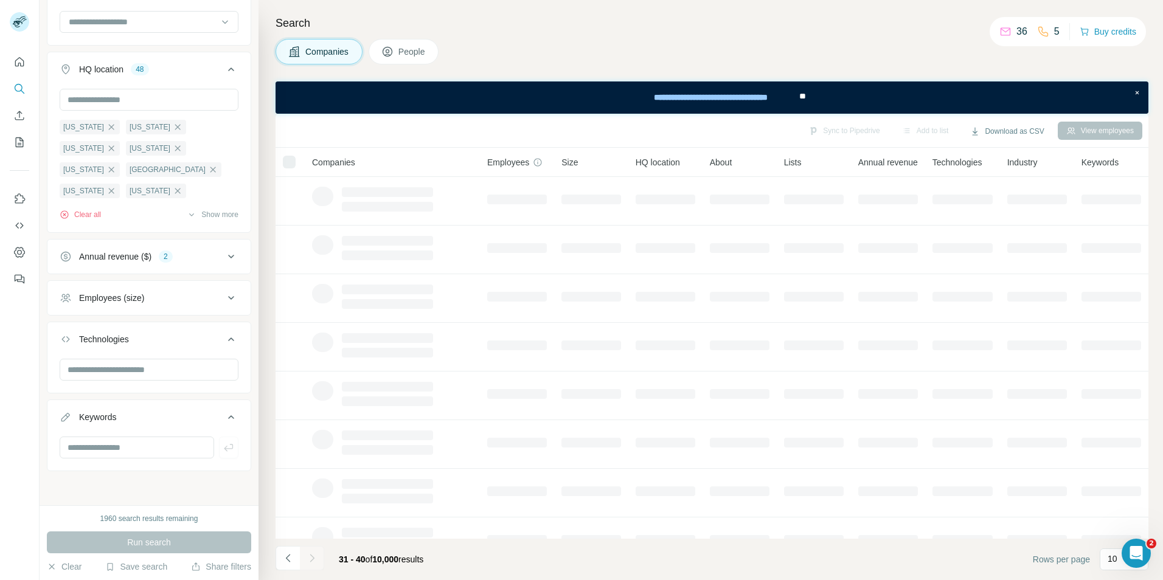
click at [312, 558] on div at bounding box center [312, 558] width 24 height 24
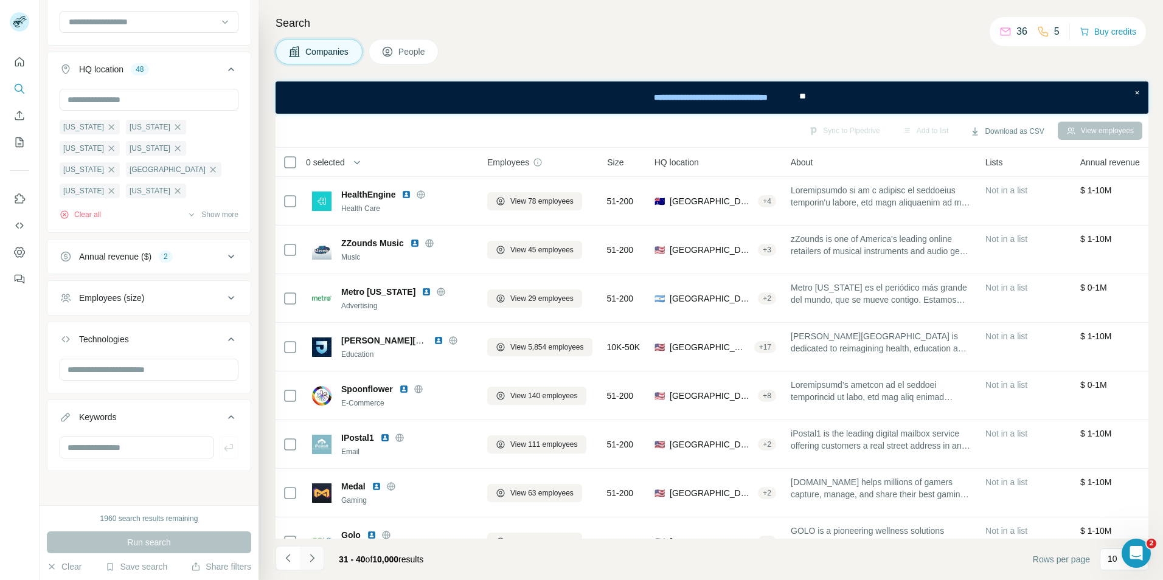
click at [312, 558] on icon "Navigate to next page" at bounding box center [312, 558] width 12 height 12
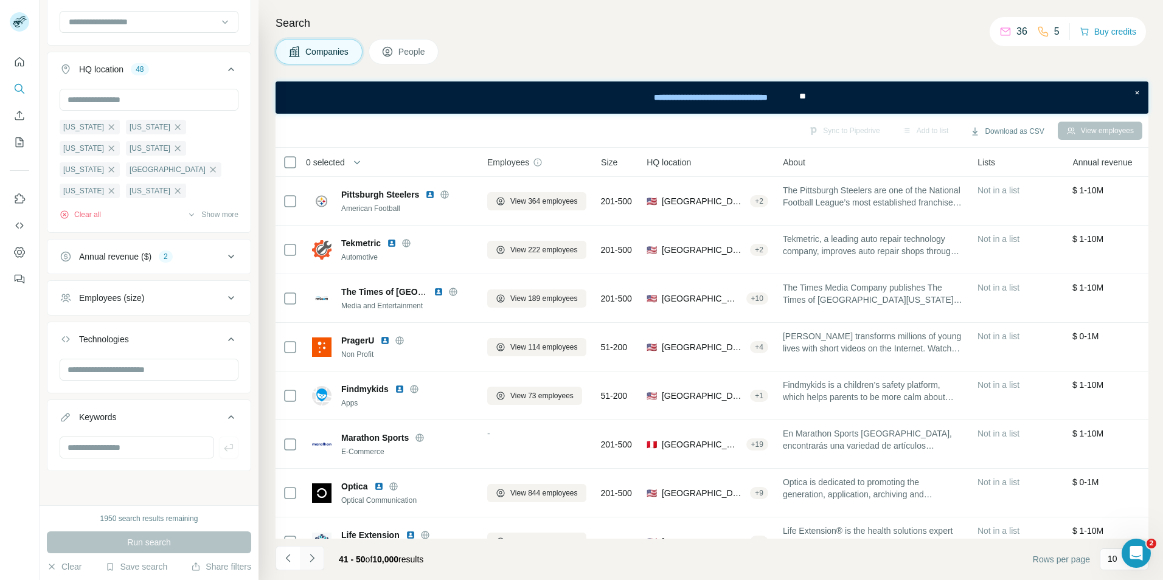
click at [312, 558] on icon "Navigate to next page" at bounding box center [312, 558] width 12 height 12
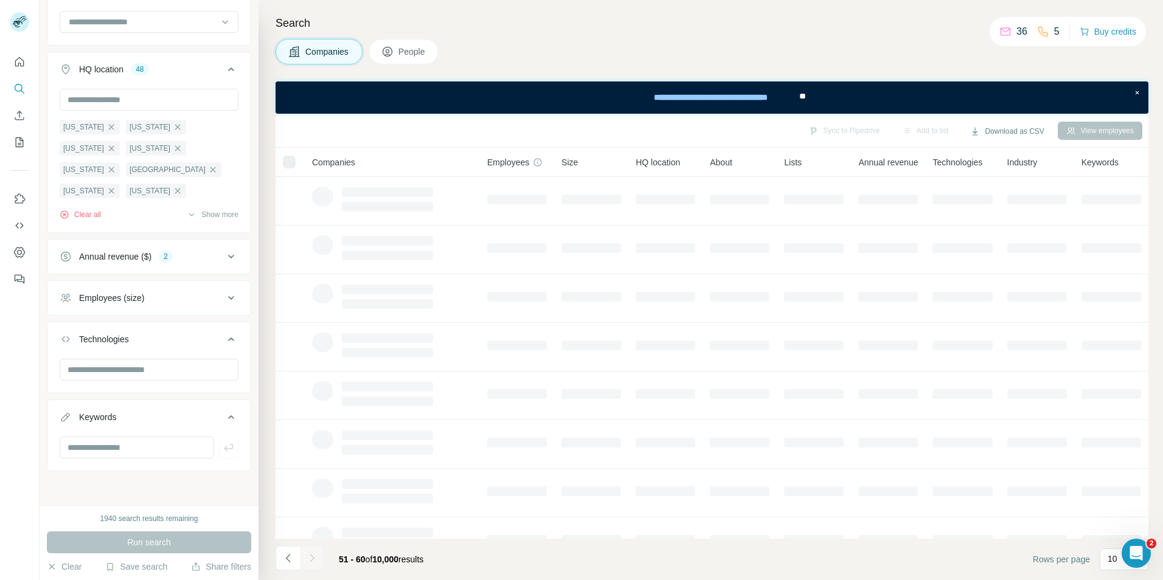
click at [312, 558] on icon "Navigate to next page" at bounding box center [312, 558] width 12 height 12
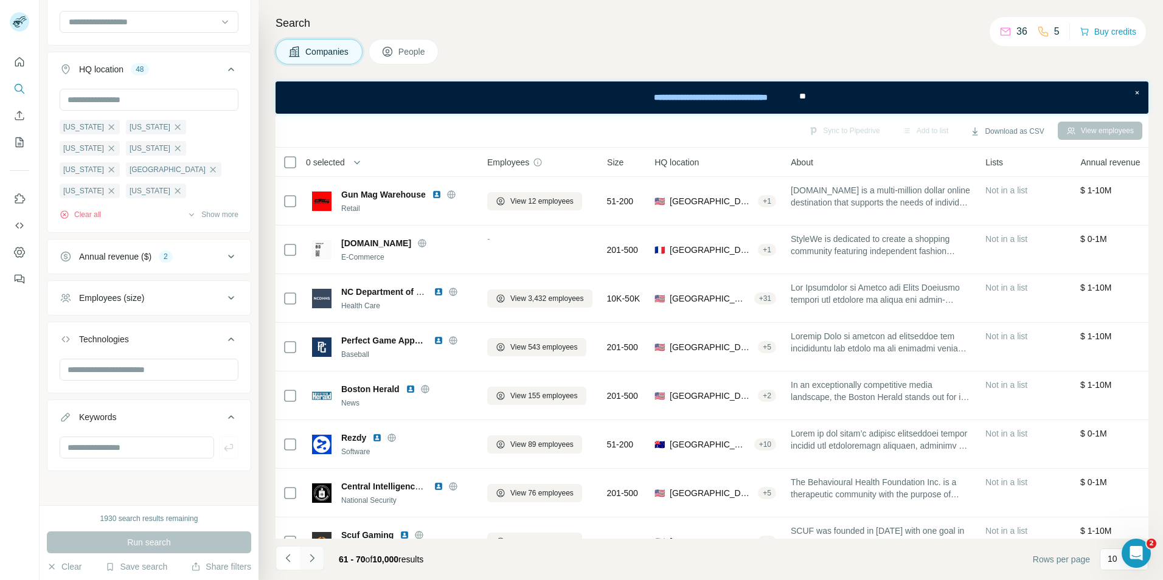
click at [312, 558] on icon "Navigate to next page" at bounding box center [312, 558] width 12 height 12
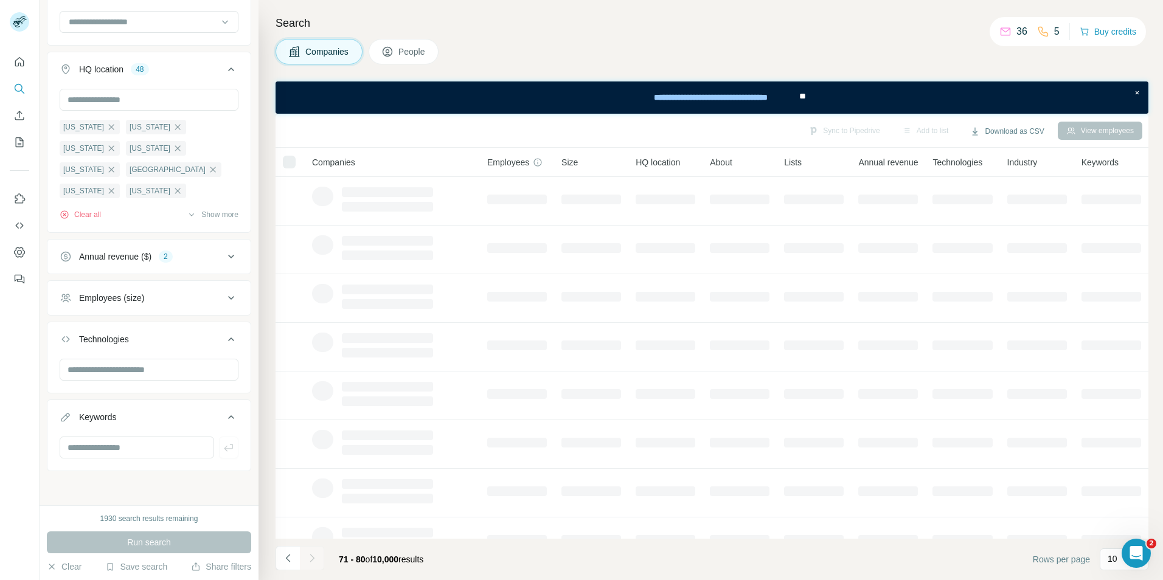
click at [312, 558] on div at bounding box center [312, 558] width 24 height 24
click at [312, 558] on icon "Navigate to next page" at bounding box center [312, 558] width 12 height 12
click at [312, 558] on div at bounding box center [312, 558] width 24 height 24
click at [312, 558] on icon "Navigate to next page" at bounding box center [312, 558] width 12 height 12
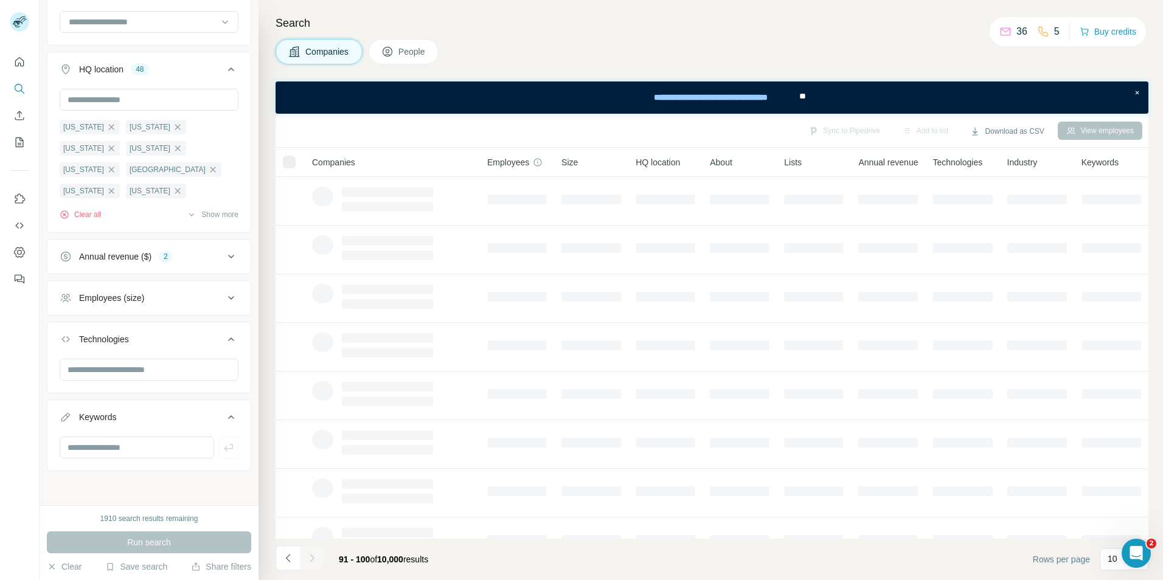
click at [312, 558] on div at bounding box center [312, 558] width 24 height 24
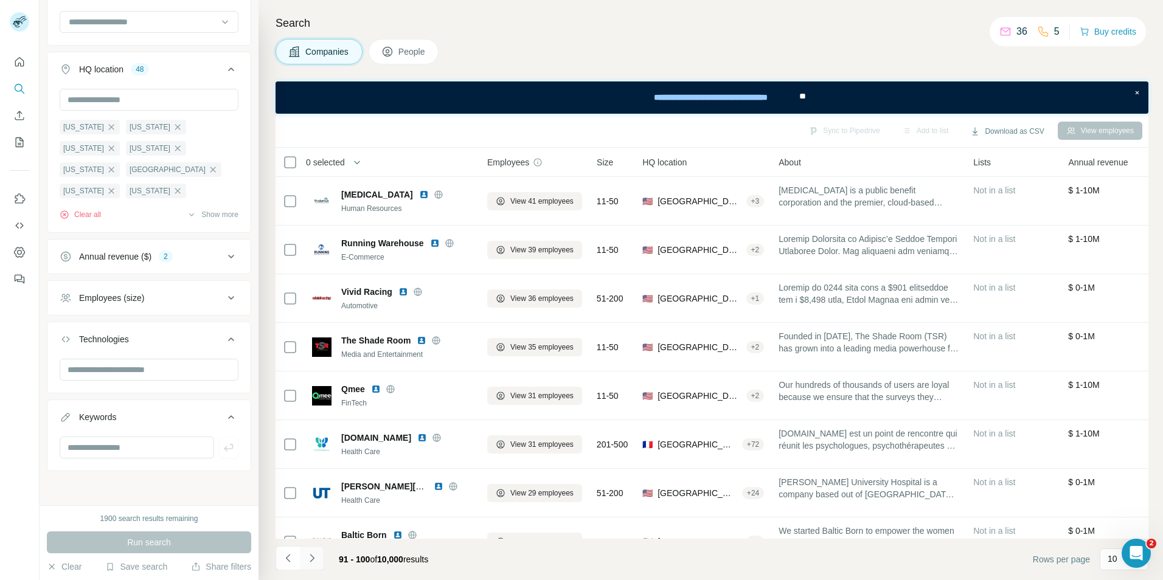
click at [312, 558] on icon "Navigate to next page" at bounding box center [312, 558] width 12 height 12
click at [312, 558] on div at bounding box center [312, 558] width 24 height 24
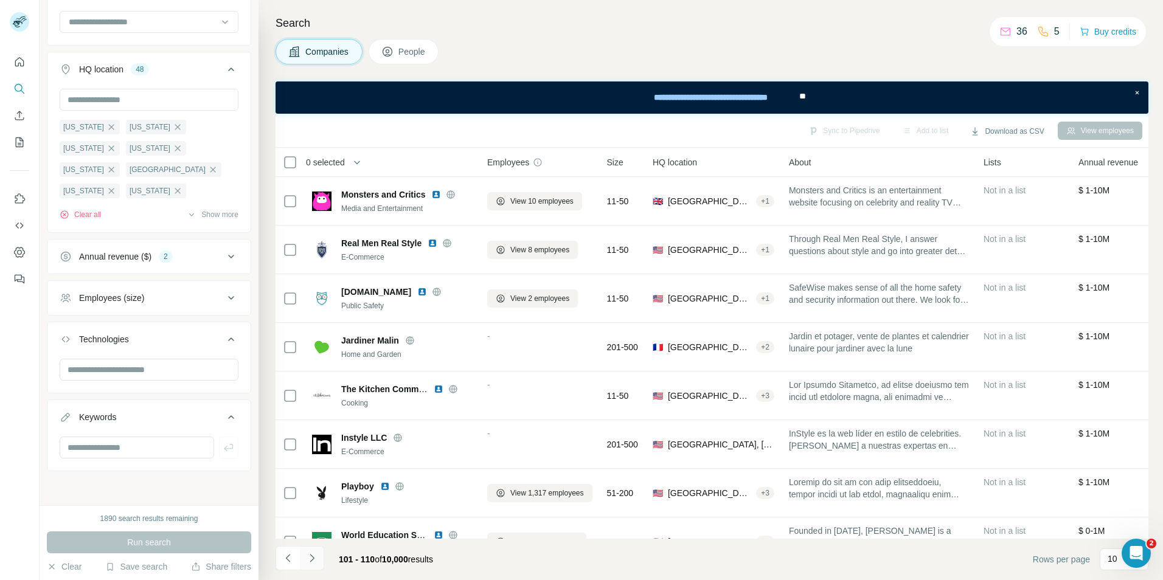
click at [312, 558] on icon "Navigate to next page" at bounding box center [312, 558] width 12 height 12
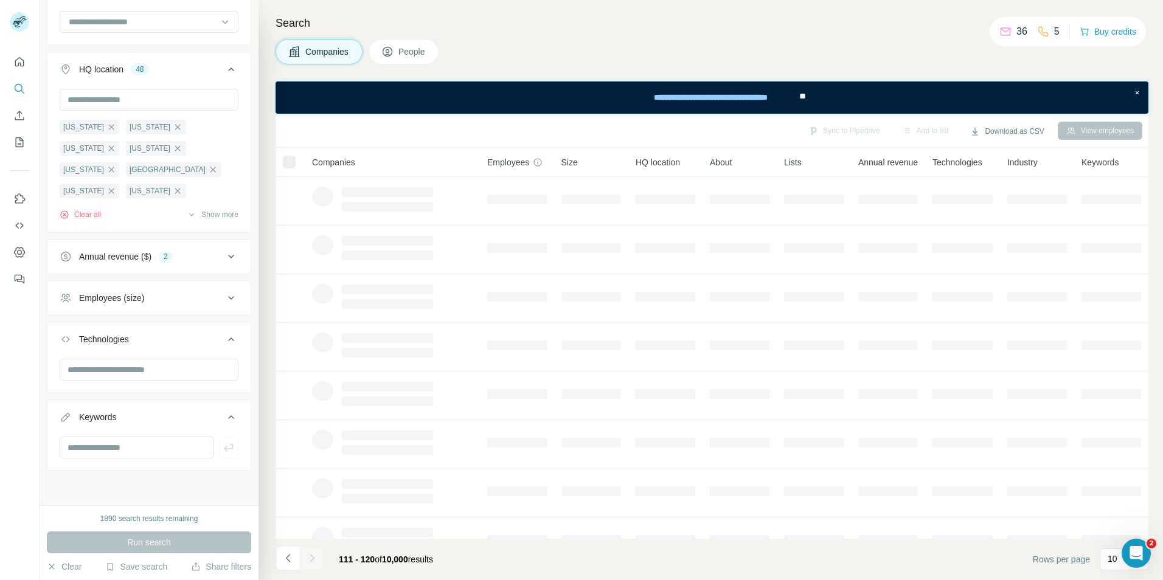
click at [312, 558] on div at bounding box center [312, 558] width 24 height 24
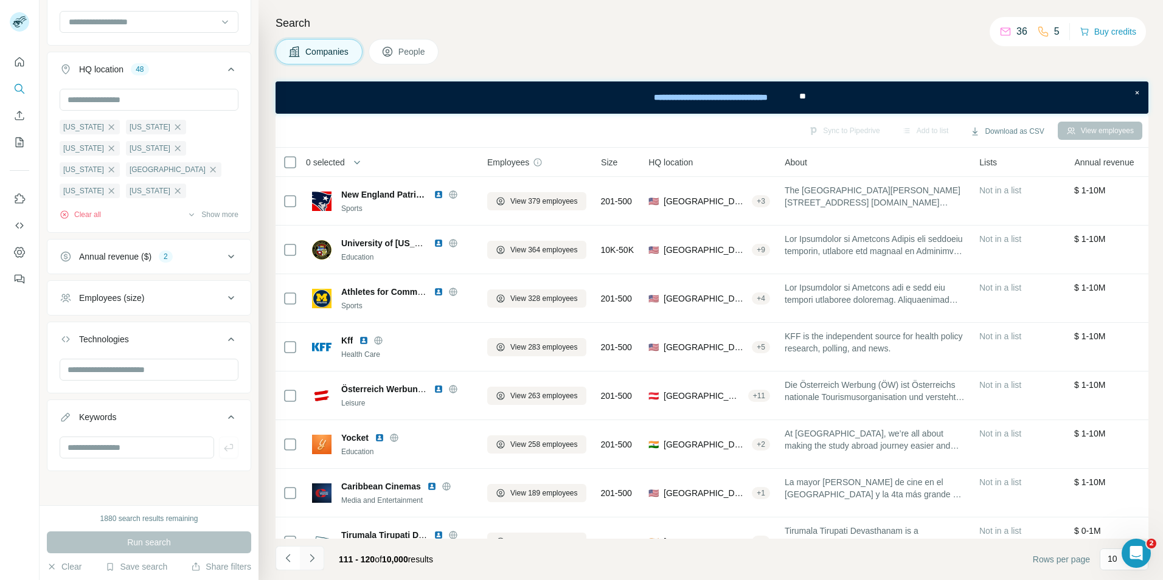
click at [312, 558] on icon "Navigate to next page" at bounding box center [312, 558] width 12 height 12
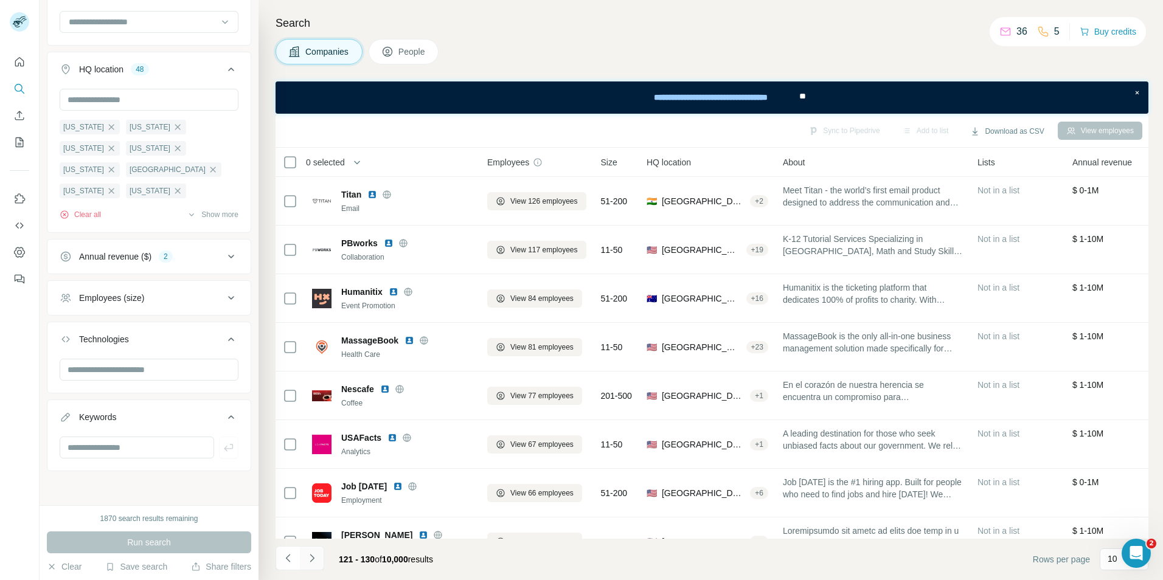
click at [312, 558] on icon "Navigate to next page" at bounding box center [312, 558] width 12 height 12
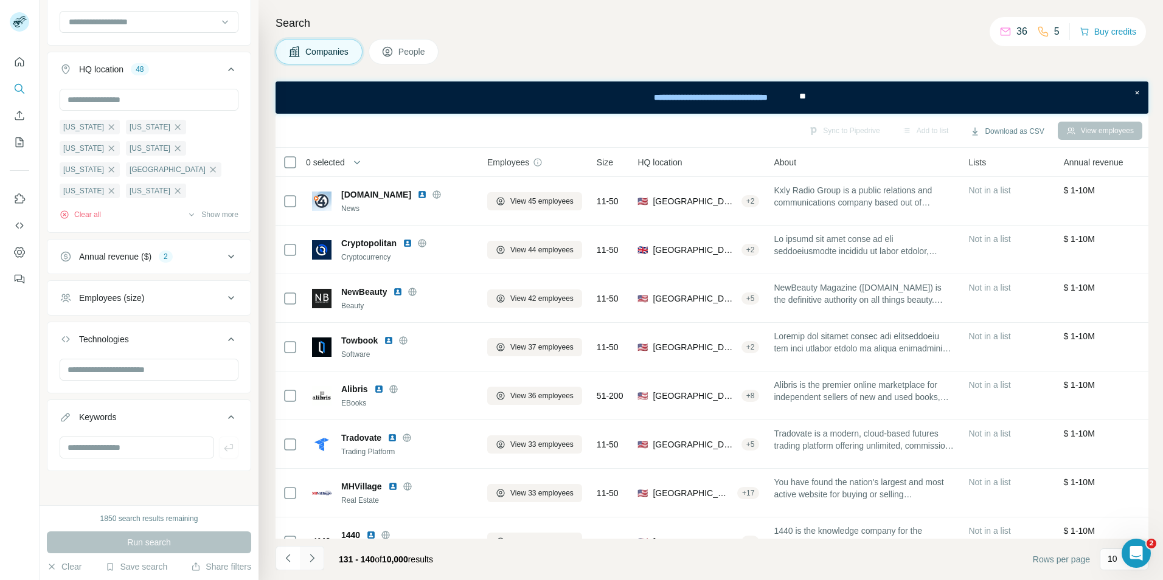
click at [312, 558] on icon "Navigate to next page" at bounding box center [312, 558] width 12 height 12
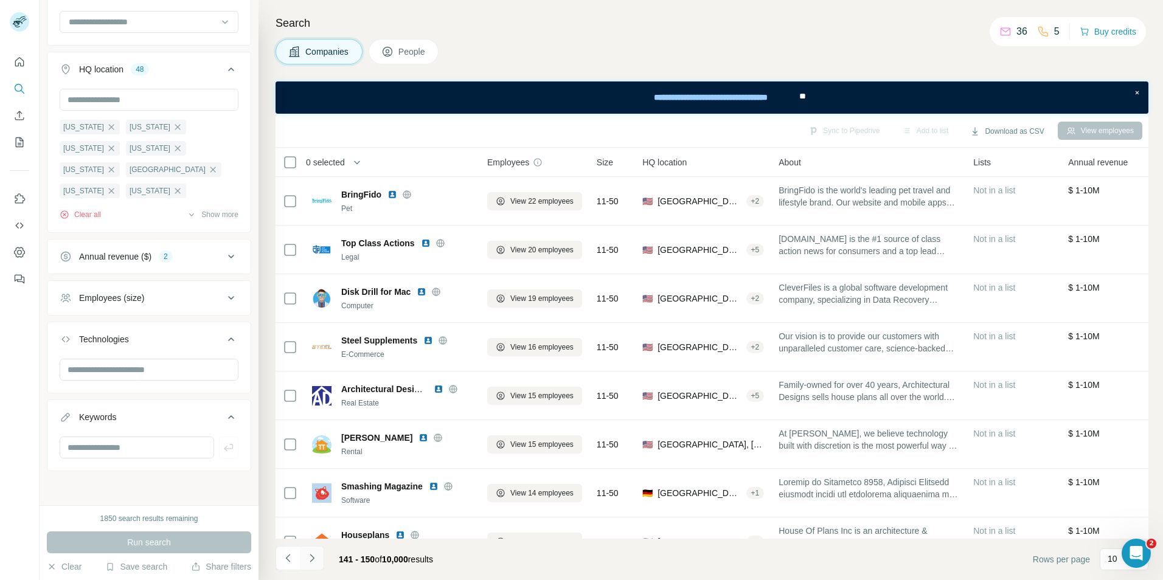
click at [312, 558] on icon "Navigate to next page" at bounding box center [312, 558] width 12 height 12
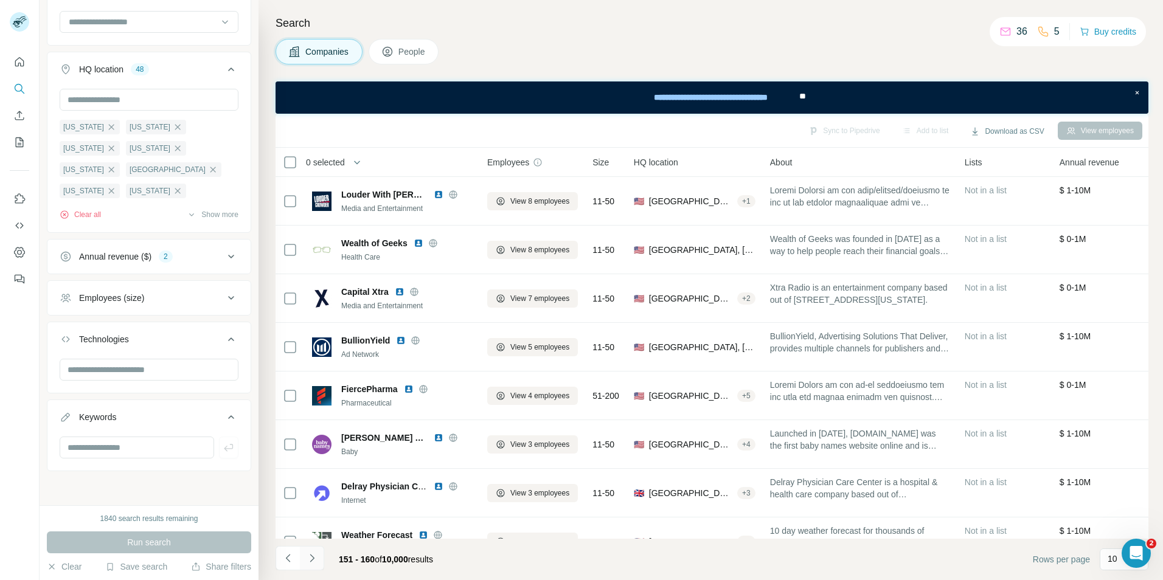
click at [312, 558] on icon "Navigate to next page" at bounding box center [312, 558] width 12 height 12
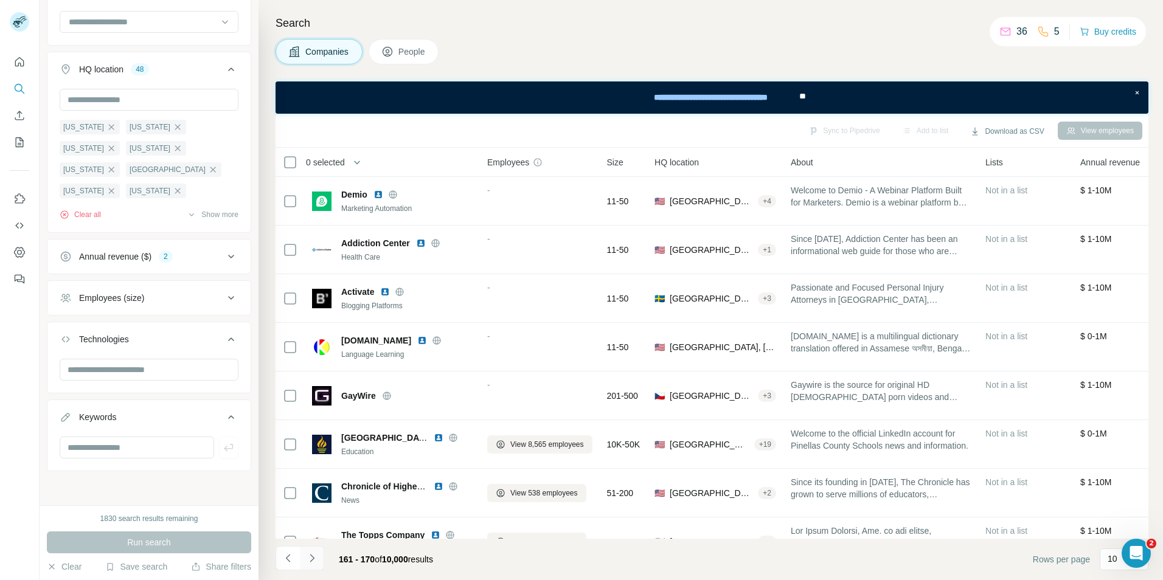
click at [312, 558] on icon "Navigate to next page" at bounding box center [312, 558] width 12 height 12
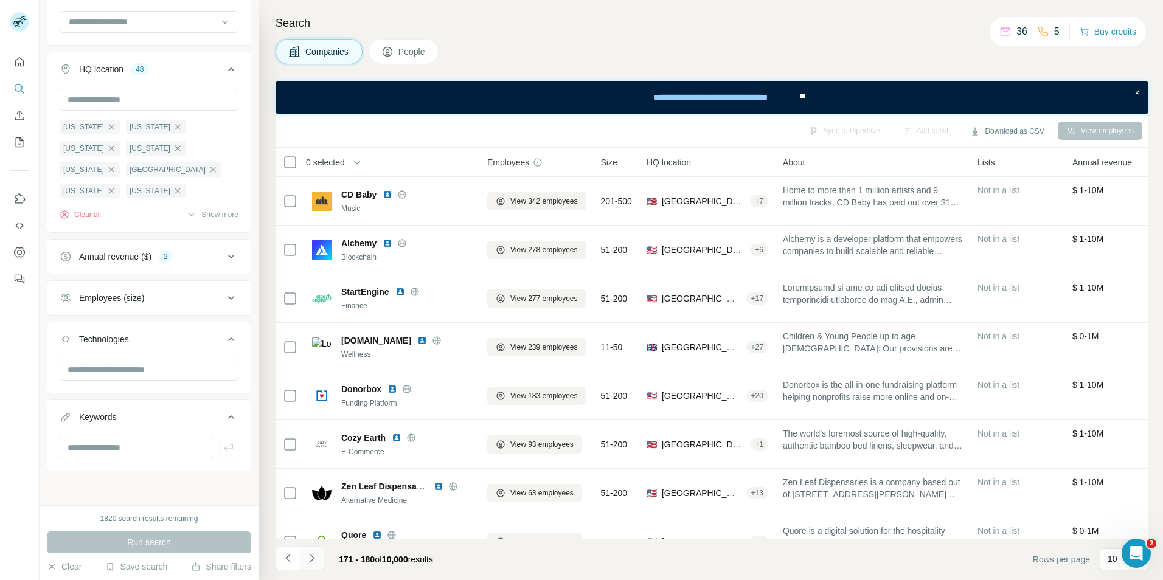
click at [312, 558] on icon "Navigate to next page" at bounding box center [312, 558] width 12 height 12
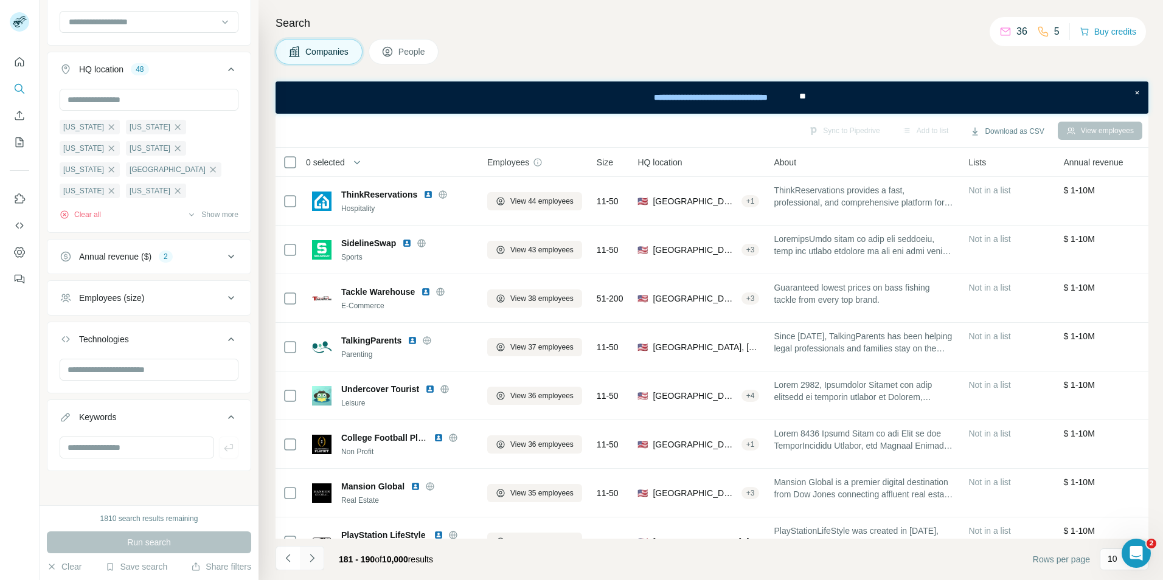
click at [312, 558] on icon "Navigate to next page" at bounding box center [312, 558] width 12 height 12
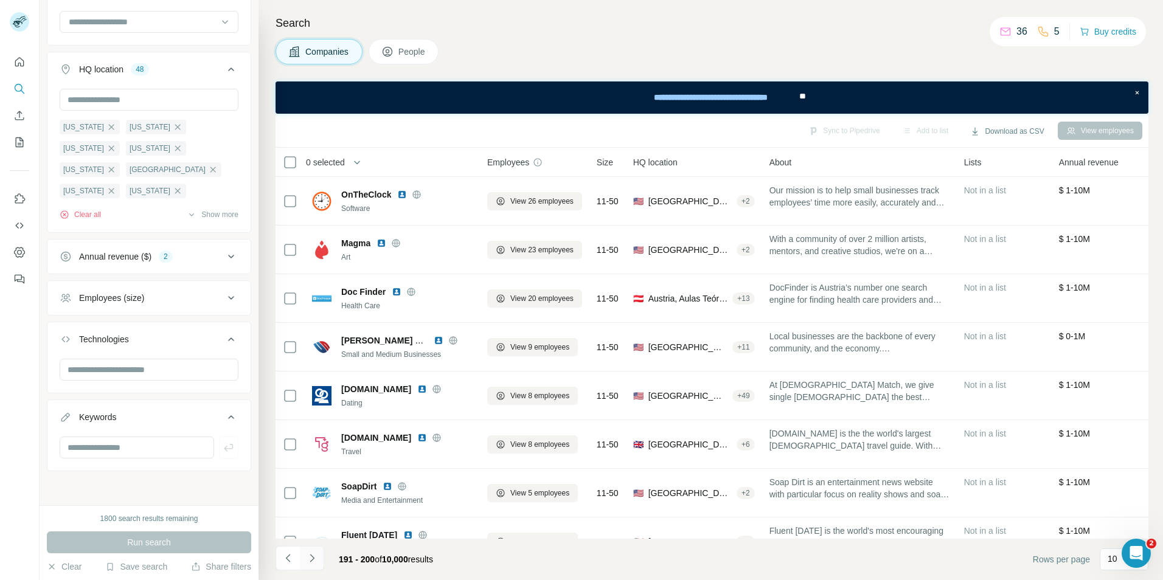
click at [312, 558] on icon "Navigate to next page" at bounding box center [312, 558] width 12 height 12
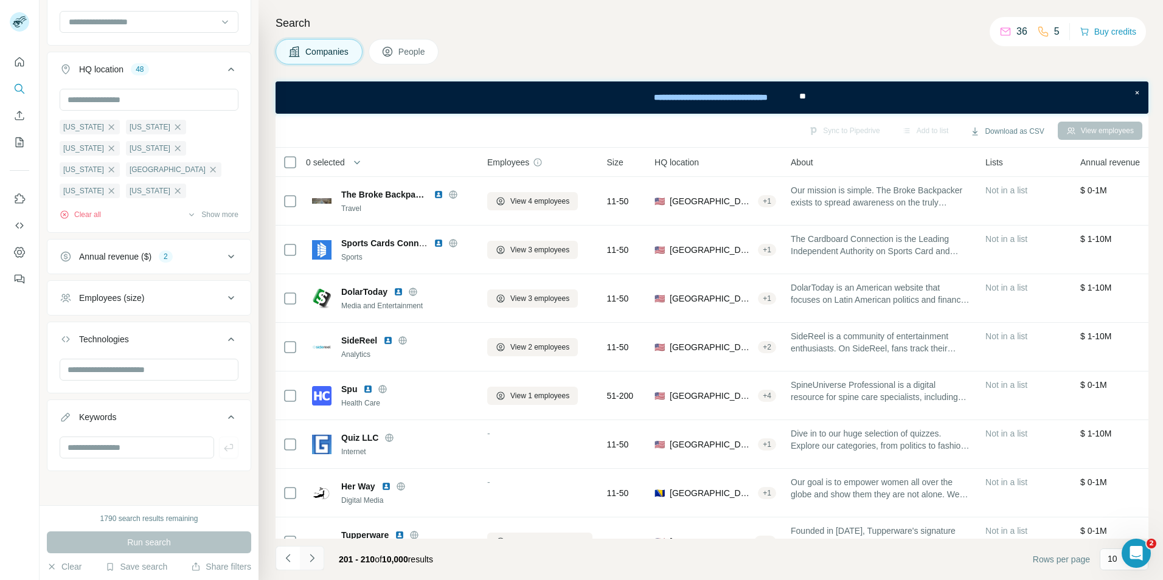
click at [312, 558] on icon "Navigate to next page" at bounding box center [312, 558] width 12 height 12
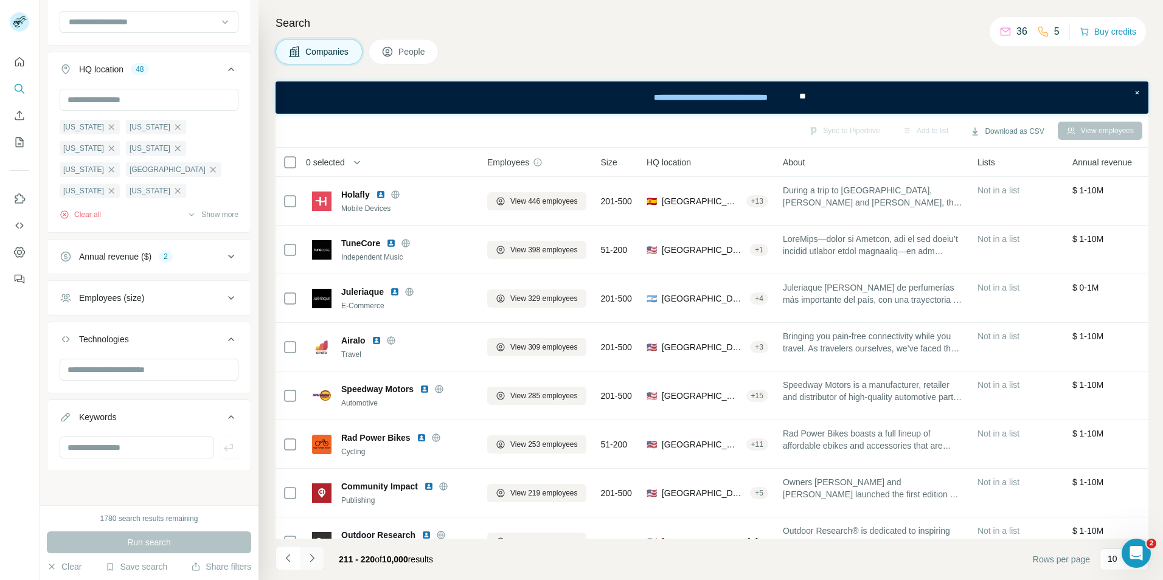
click at [312, 558] on icon "Navigate to next page" at bounding box center [312, 558] width 12 height 12
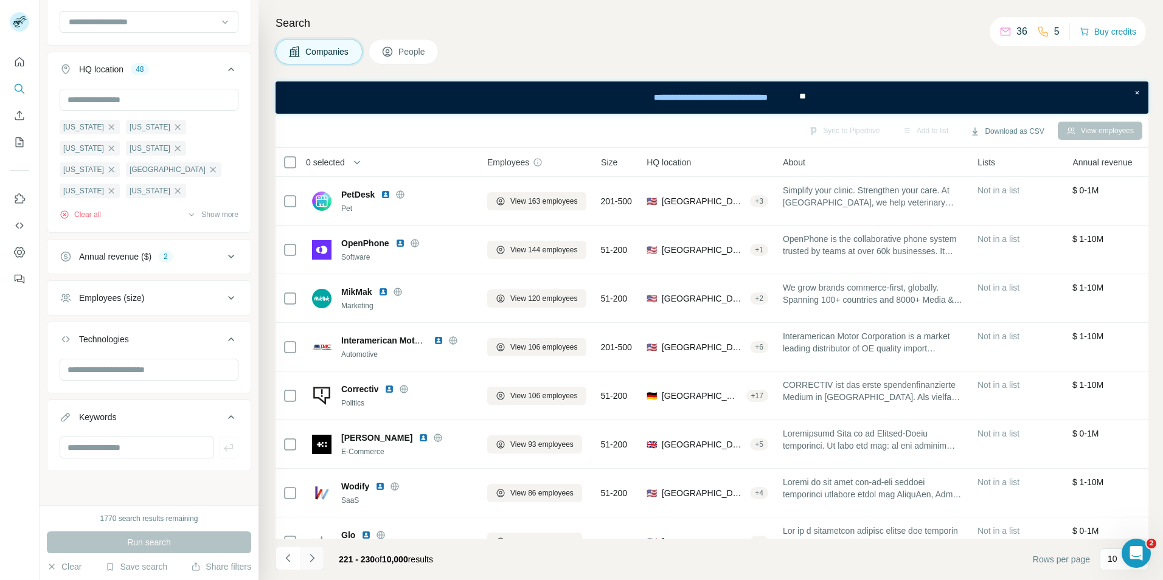
click at [312, 558] on icon "Navigate to next page" at bounding box center [312, 558] width 12 height 12
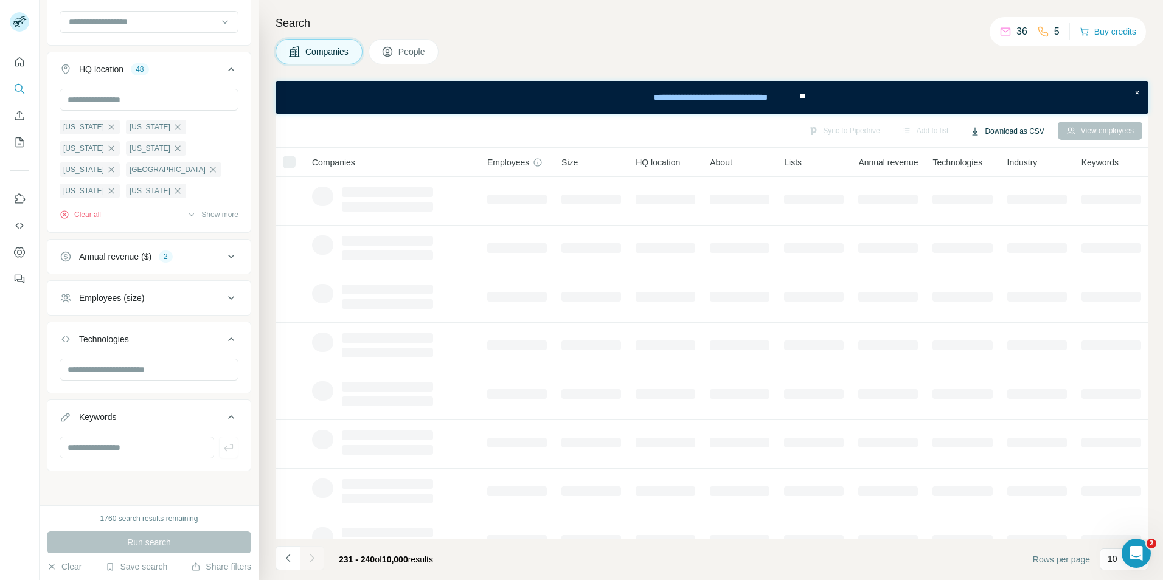
click at [992, 134] on button "Download as CSV" at bounding box center [1007, 131] width 91 height 18
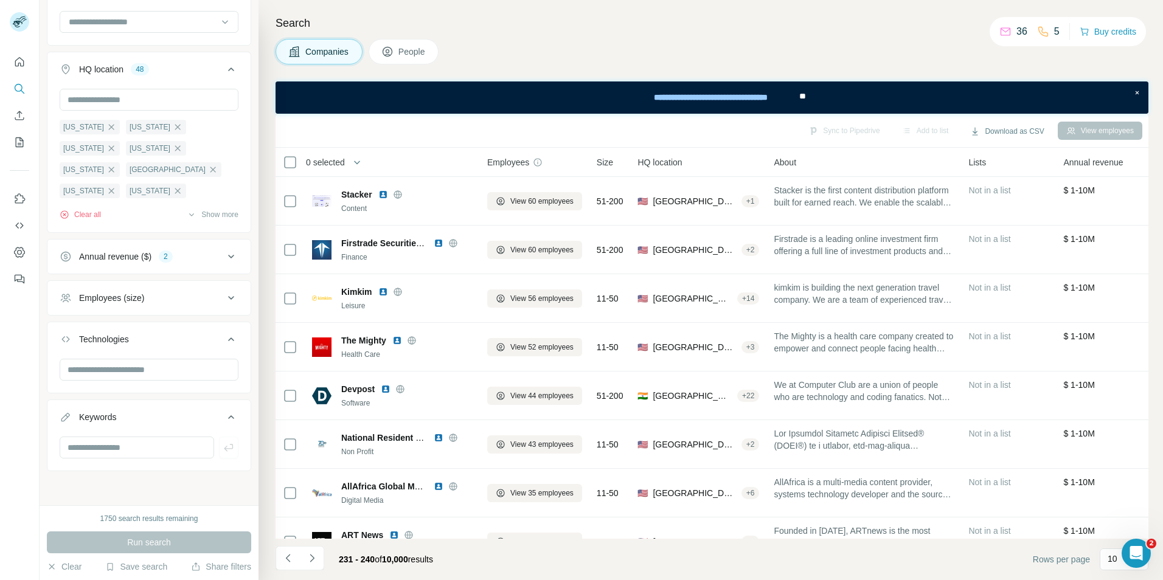
click at [905, 163] on div "About" at bounding box center [864, 162] width 180 height 14
click at [1075, 134] on div "View employees" at bounding box center [1100, 131] width 85 height 18
click at [1076, 130] on div "View employees" at bounding box center [1100, 131] width 85 height 18
click at [311, 561] on icon "Navigate to next page" at bounding box center [312, 558] width 4 height 8
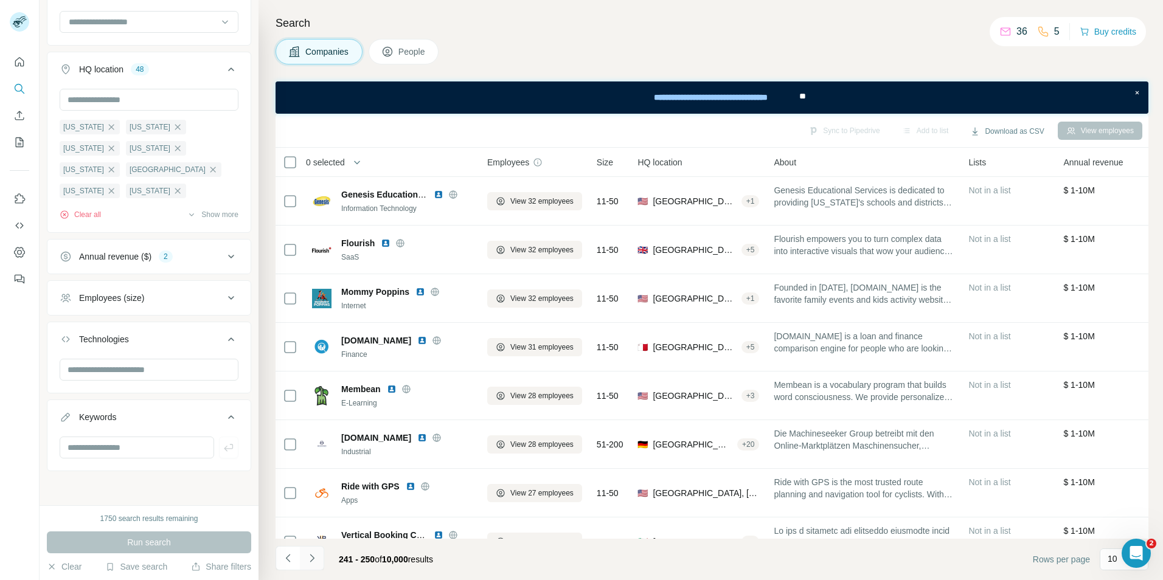
click at [311, 561] on icon "Navigate to next page" at bounding box center [312, 558] width 4 height 8
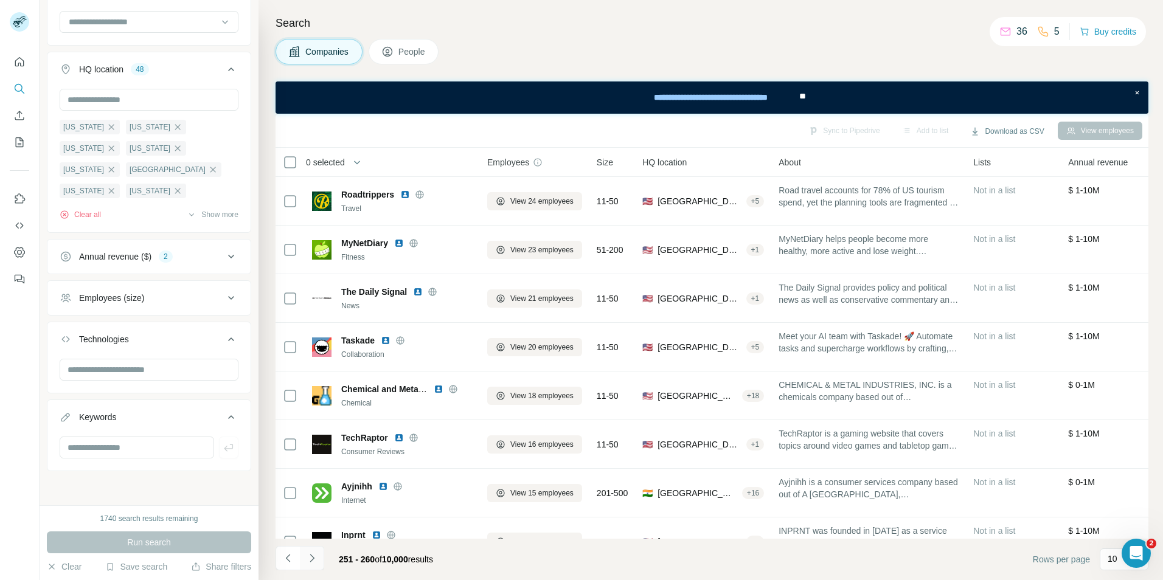
click at [311, 561] on icon "Navigate to next page" at bounding box center [312, 558] width 4 height 8
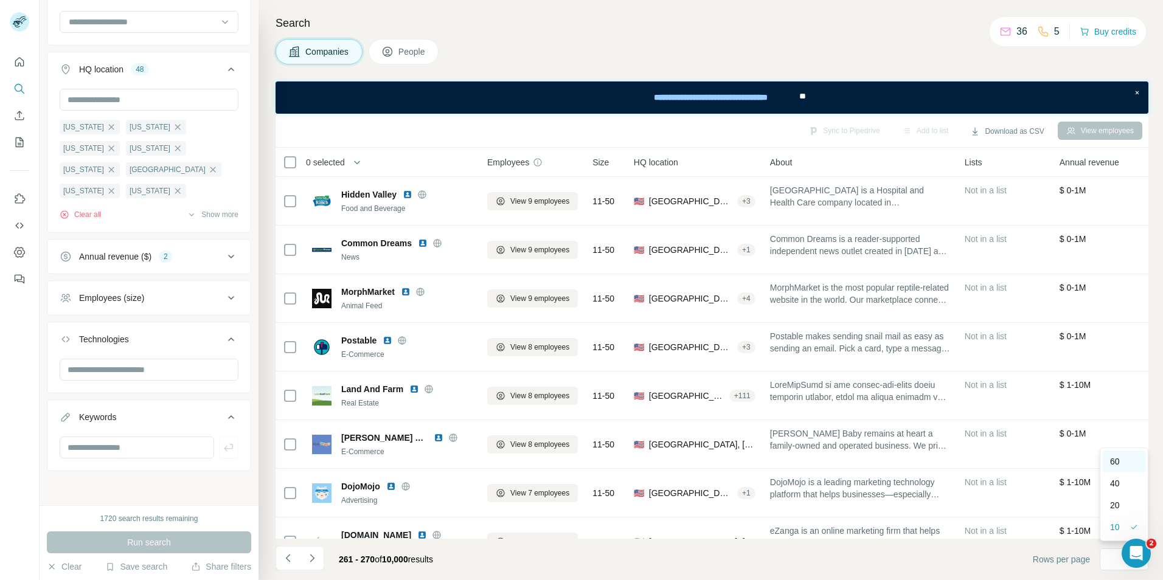
click at [1124, 462] on div "60" at bounding box center [1124, 462] width 28 height 12
